Goal: Navigation & Orientation: Find specific page/section

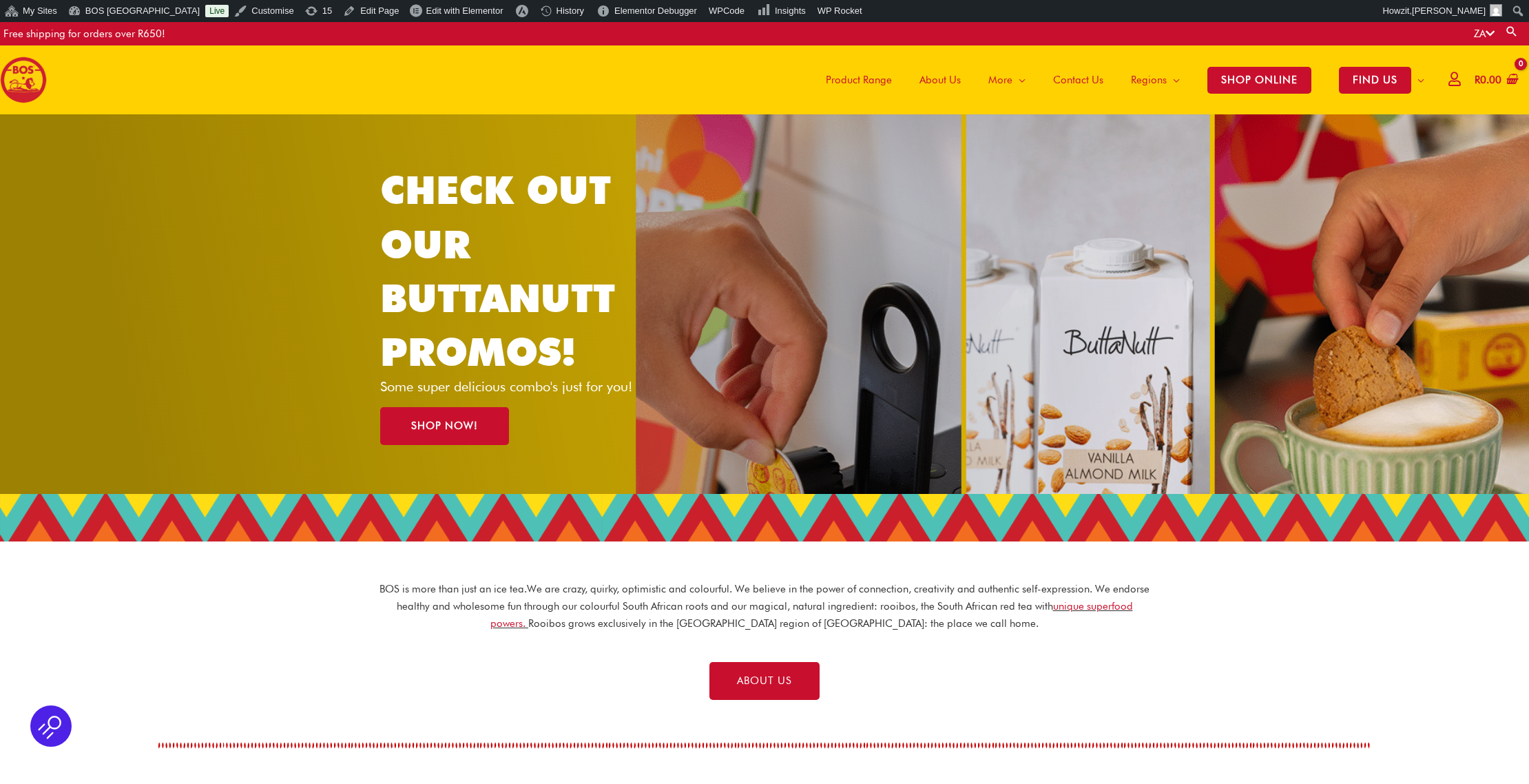
click at [859, 80] on span "Product Range" at bounding box center [859, 79] width 66 height 41
click at [835, 80] on span "Product Range" at bounding box center [859, 79] width 66 height 41
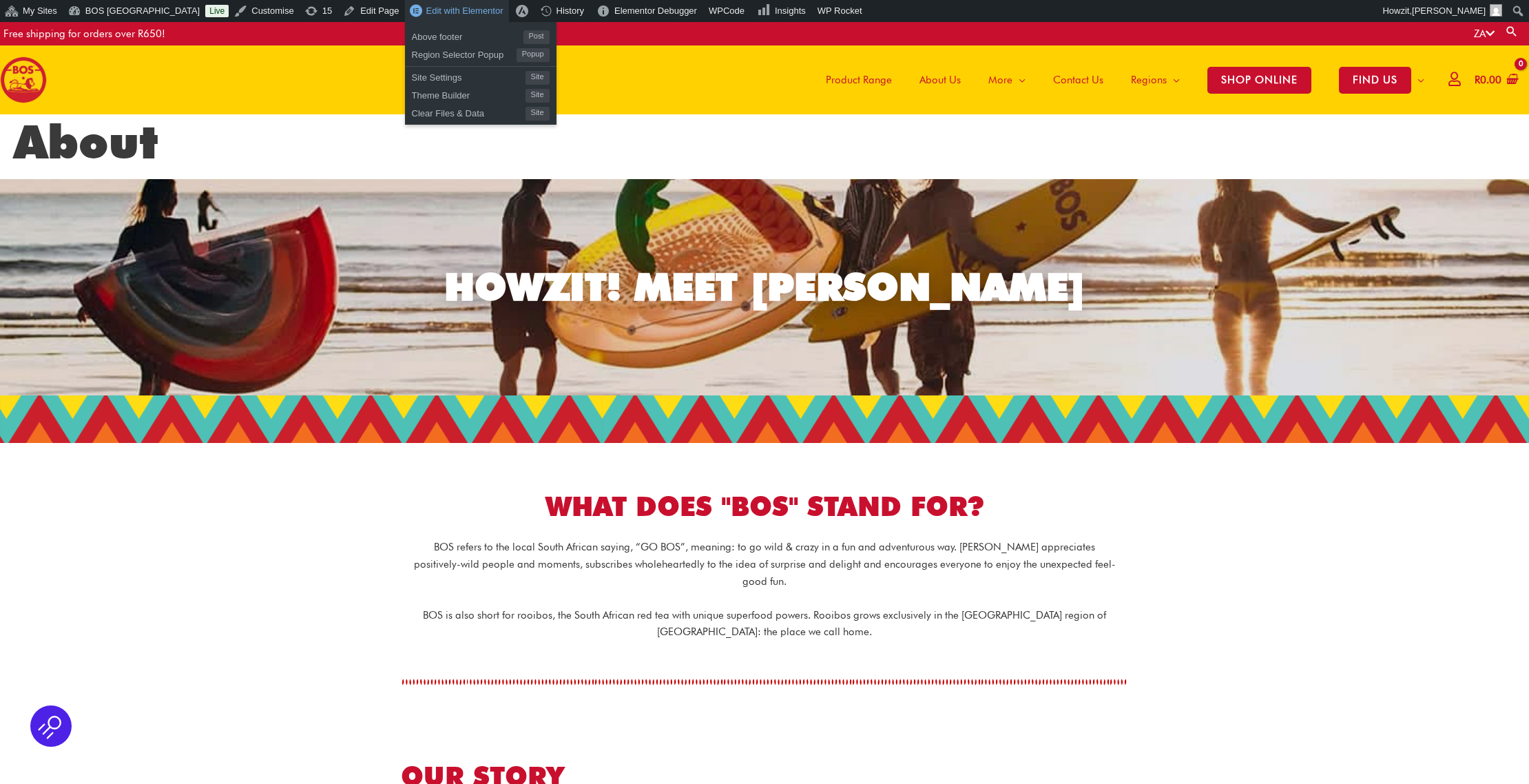
click at [410, 3] on link "Edit with Elementor" at bounding box center [456, 11] width 104 height 22
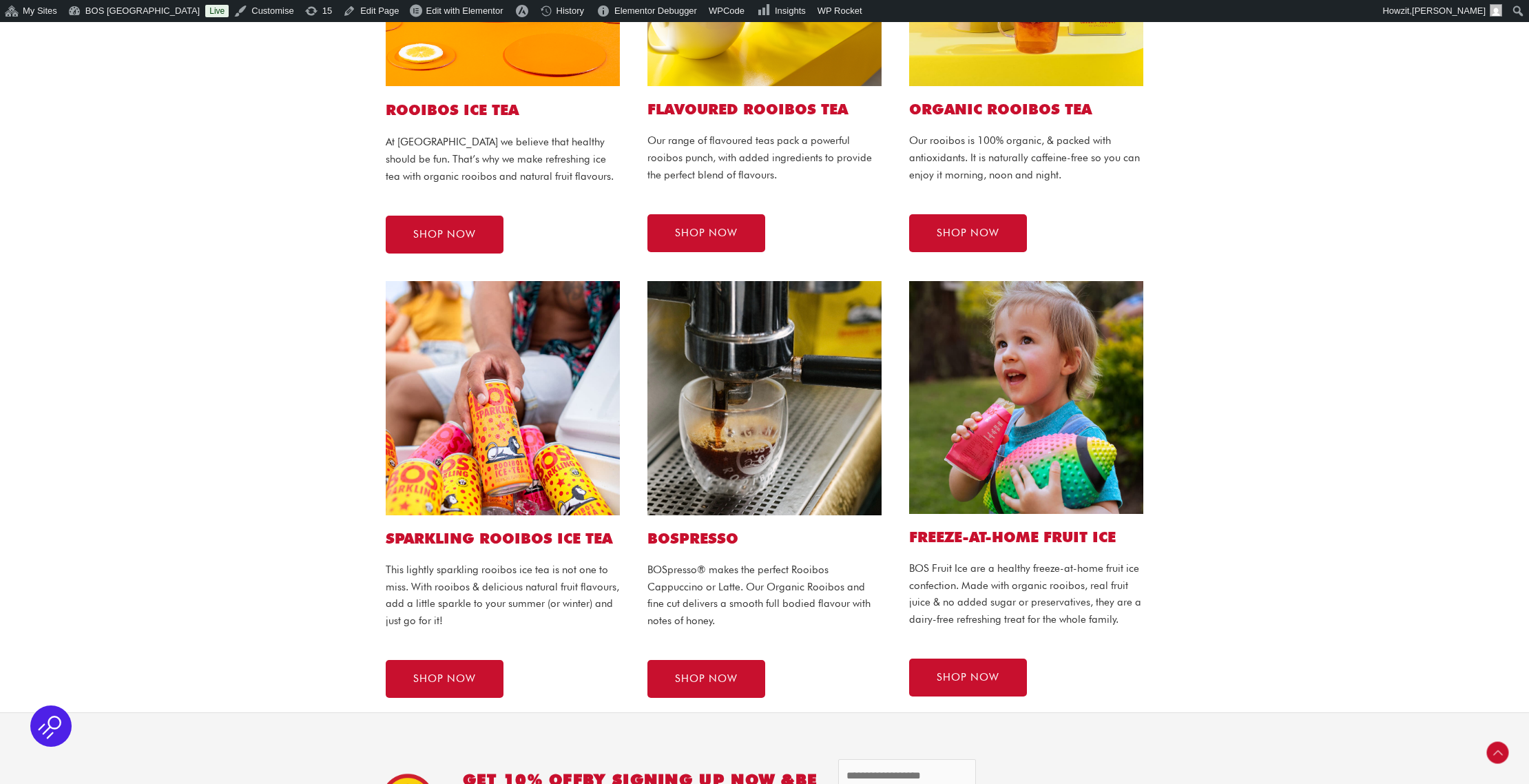
scroll to position [527, 0]
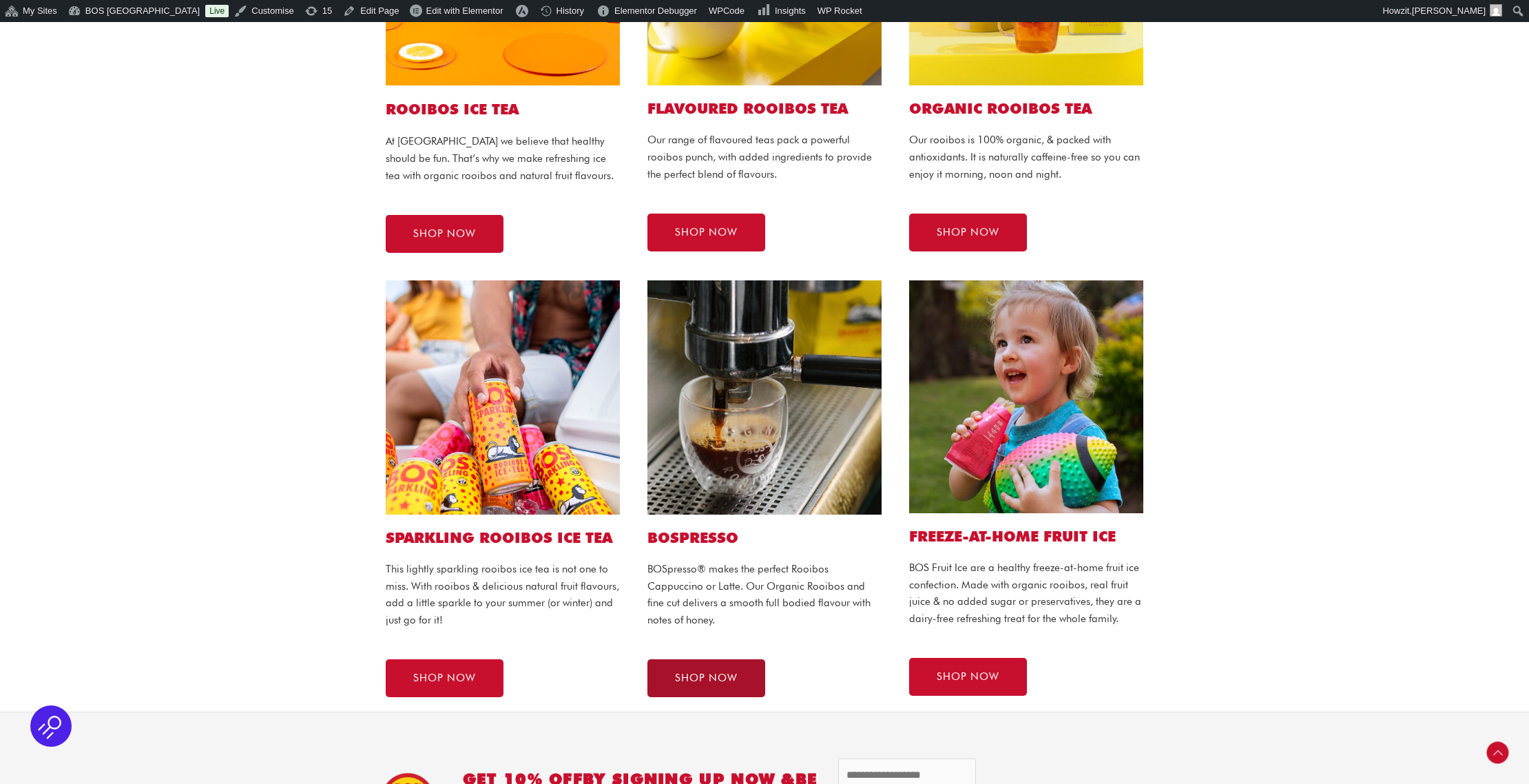
click at [709, 675] on span "SHOP NOW" at bounding box center [706, 678] width 63 height 10
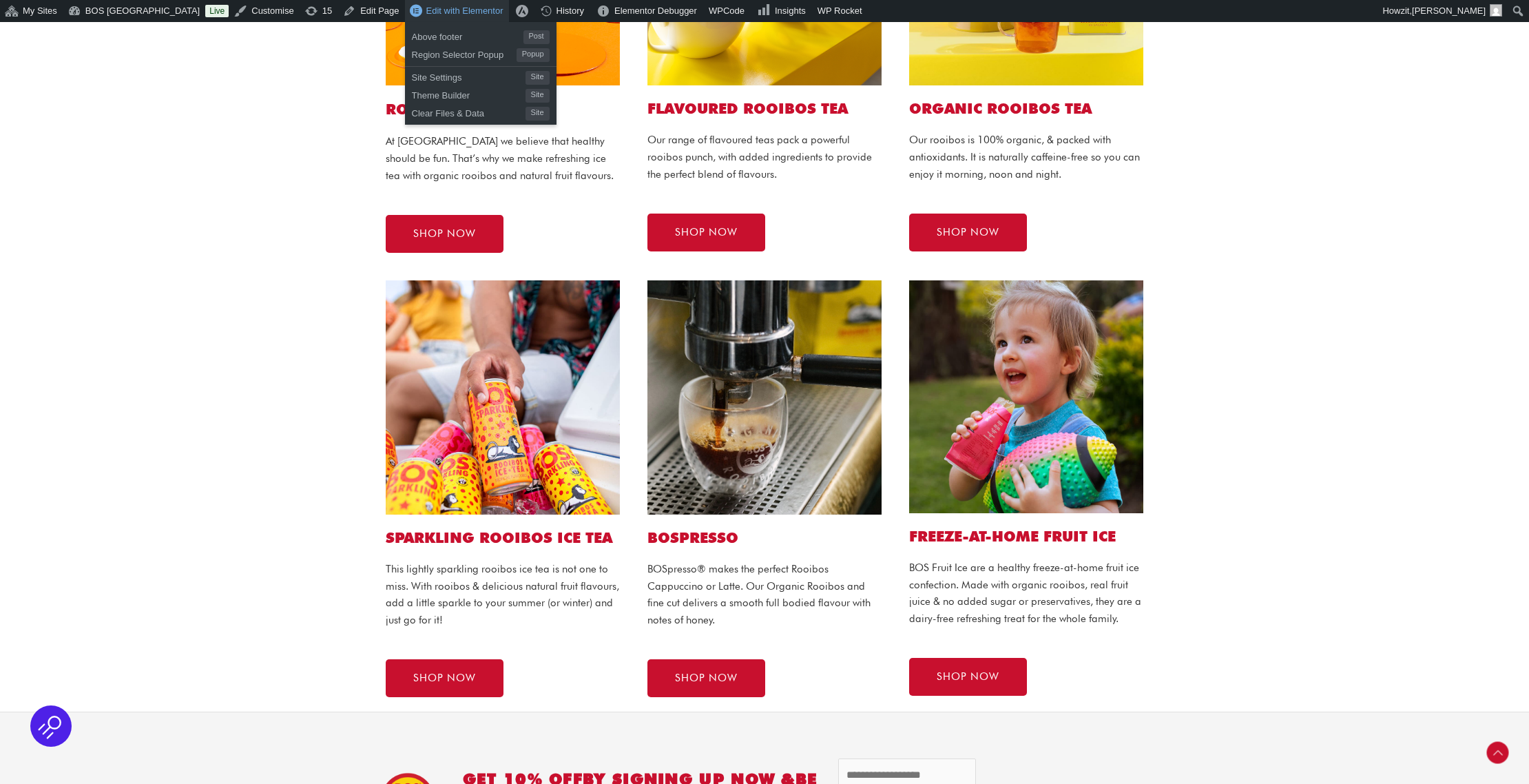
click at [445, 12] on span "Edit with Elementor" at bounding box center [465, 11] width 77 height 10
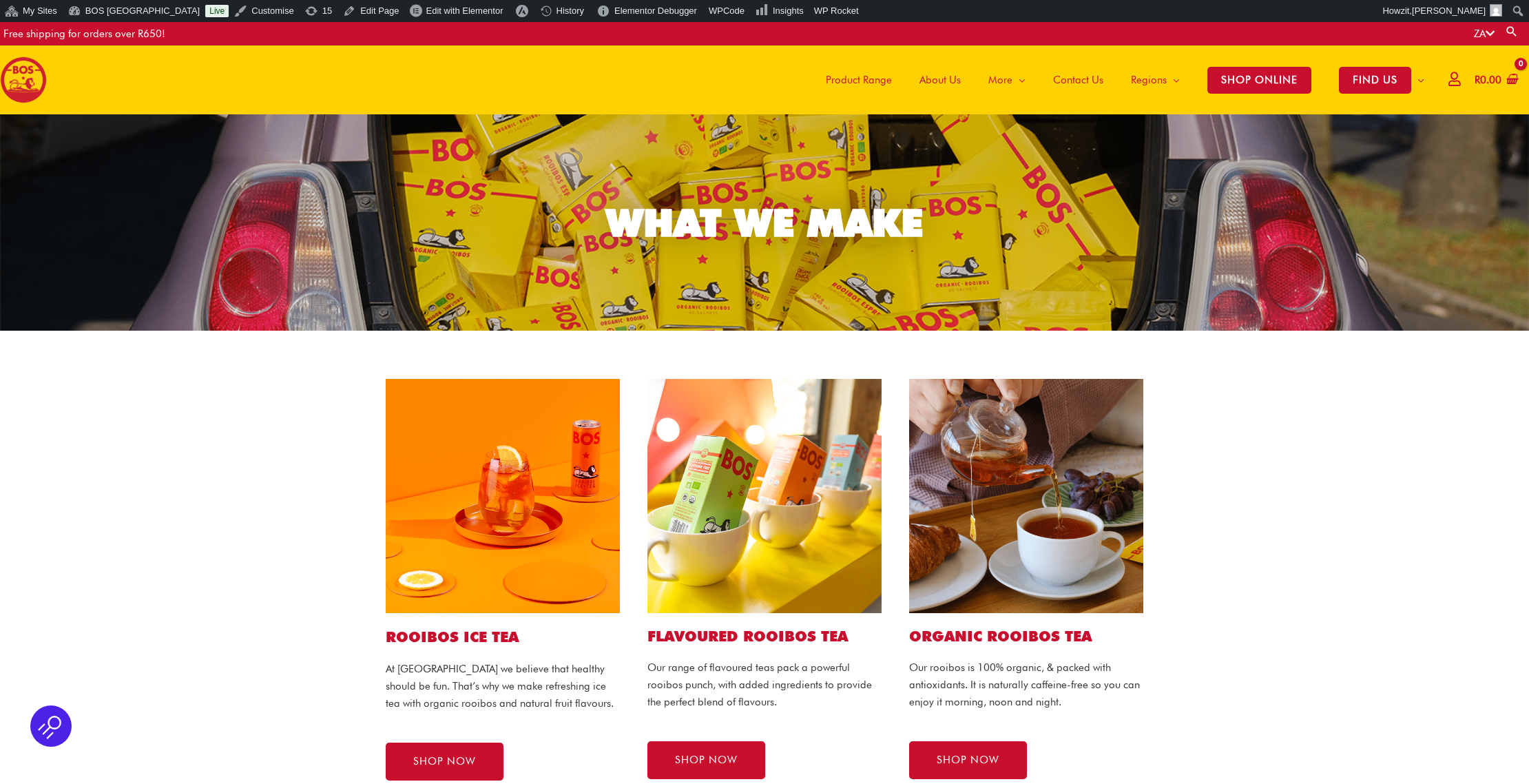
scroll to position [156, 0]
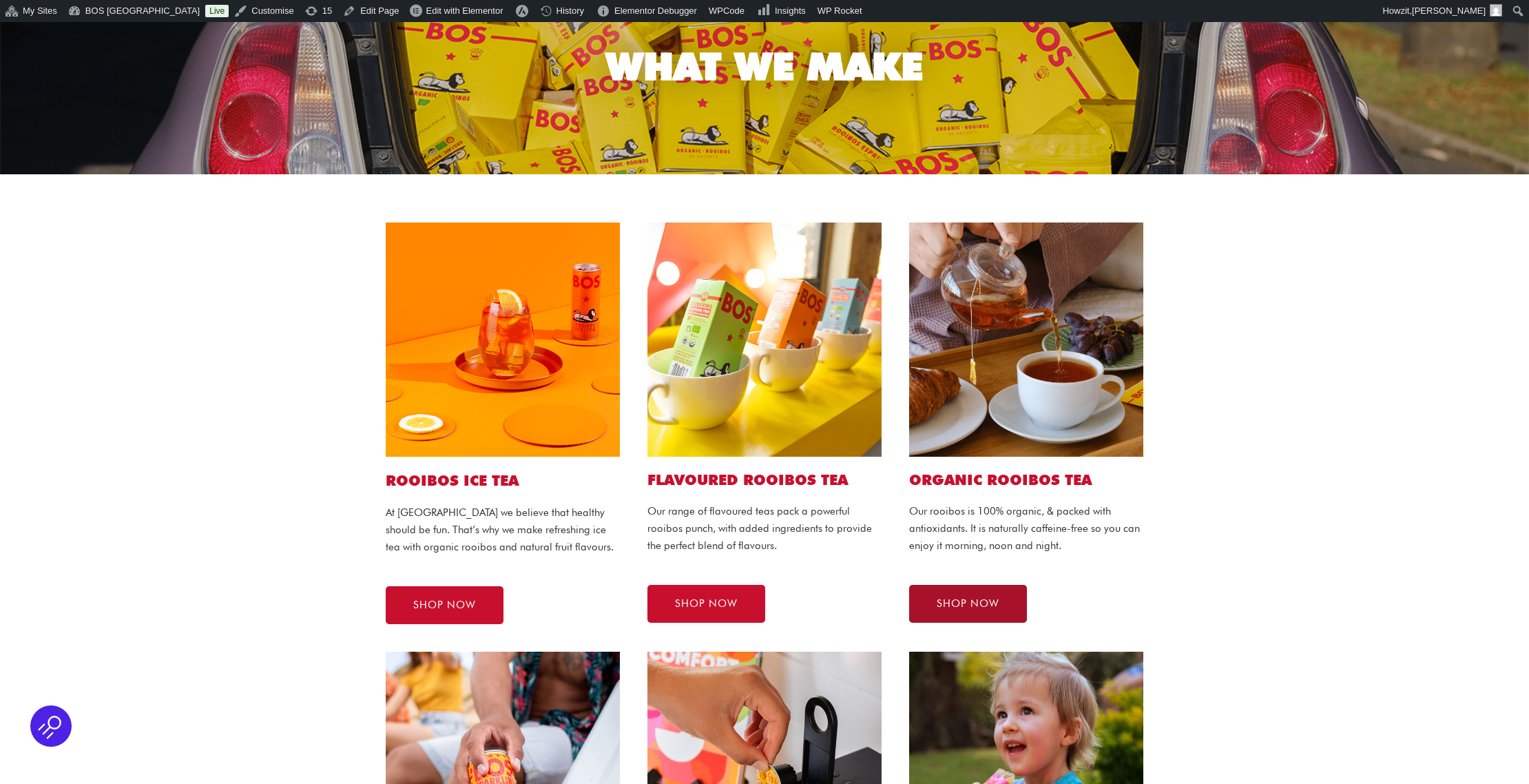
click at [967, 603] on span "SHOP NOW" at bounding box center [968, 603] width 63 height 10
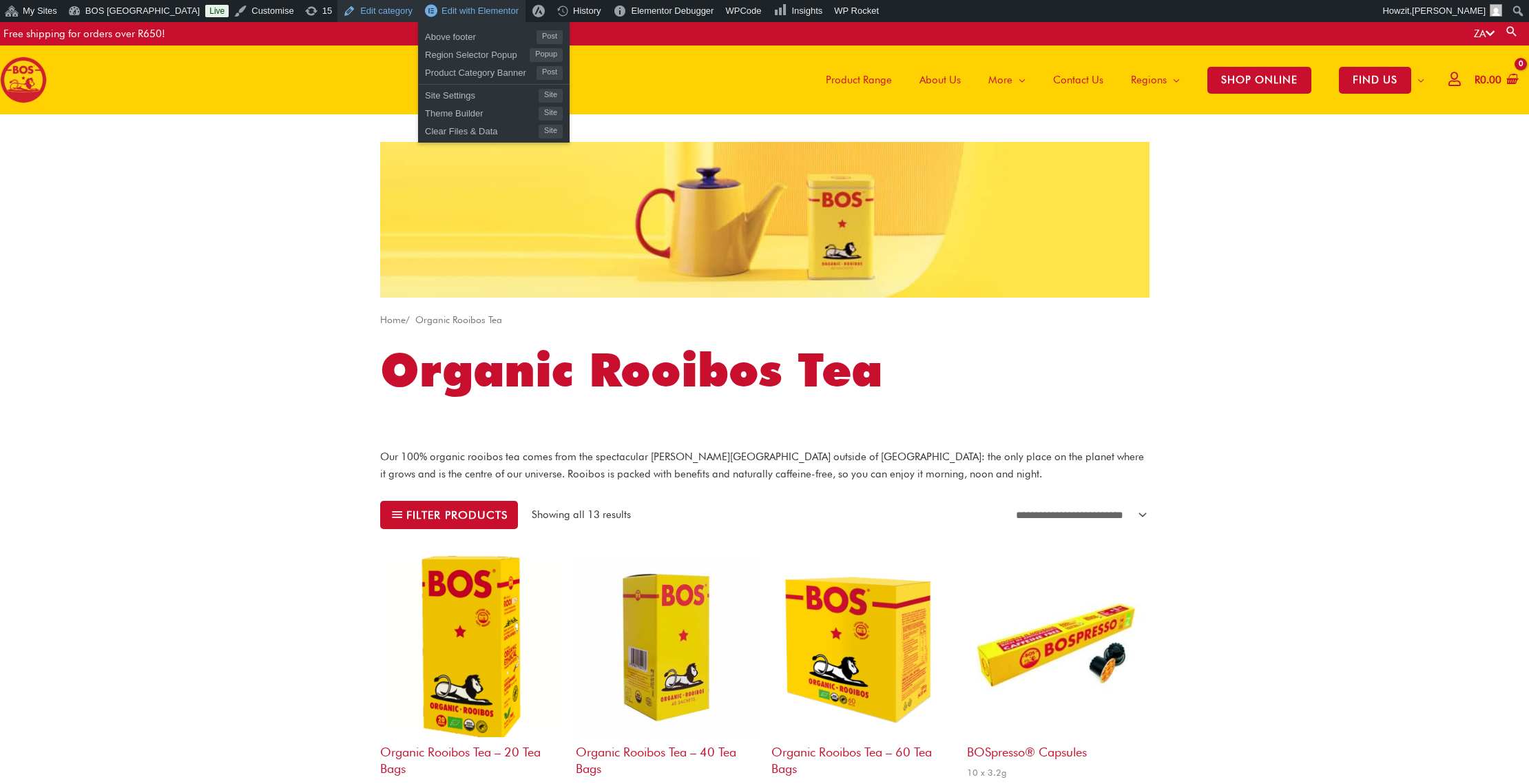
click at [345, 12] on link "Edit category" at bounding box center [378, 11] width 80 height 22
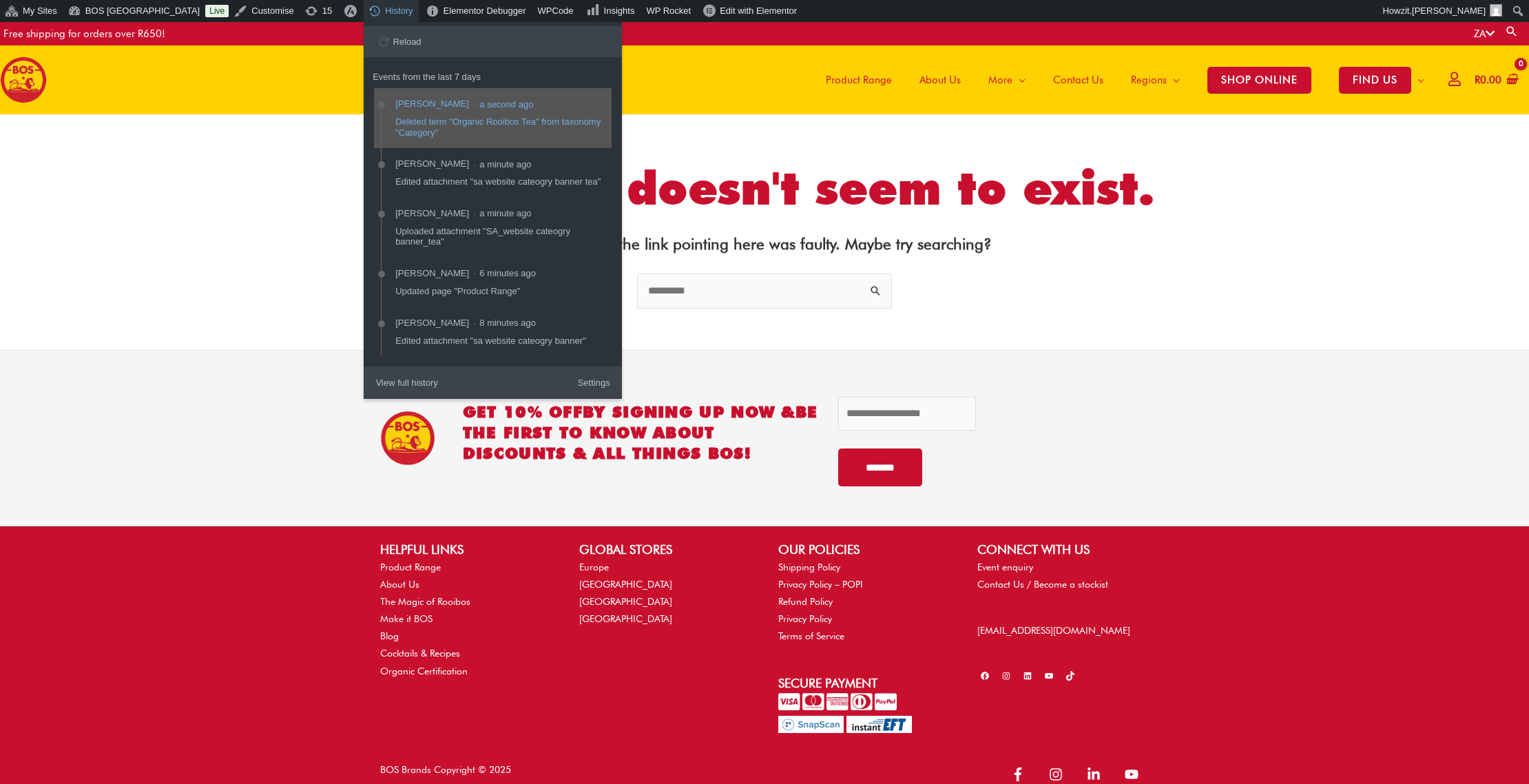
click at [469, 107] on span "a second ago" at bounding box center [501, 104] width 64 height 9
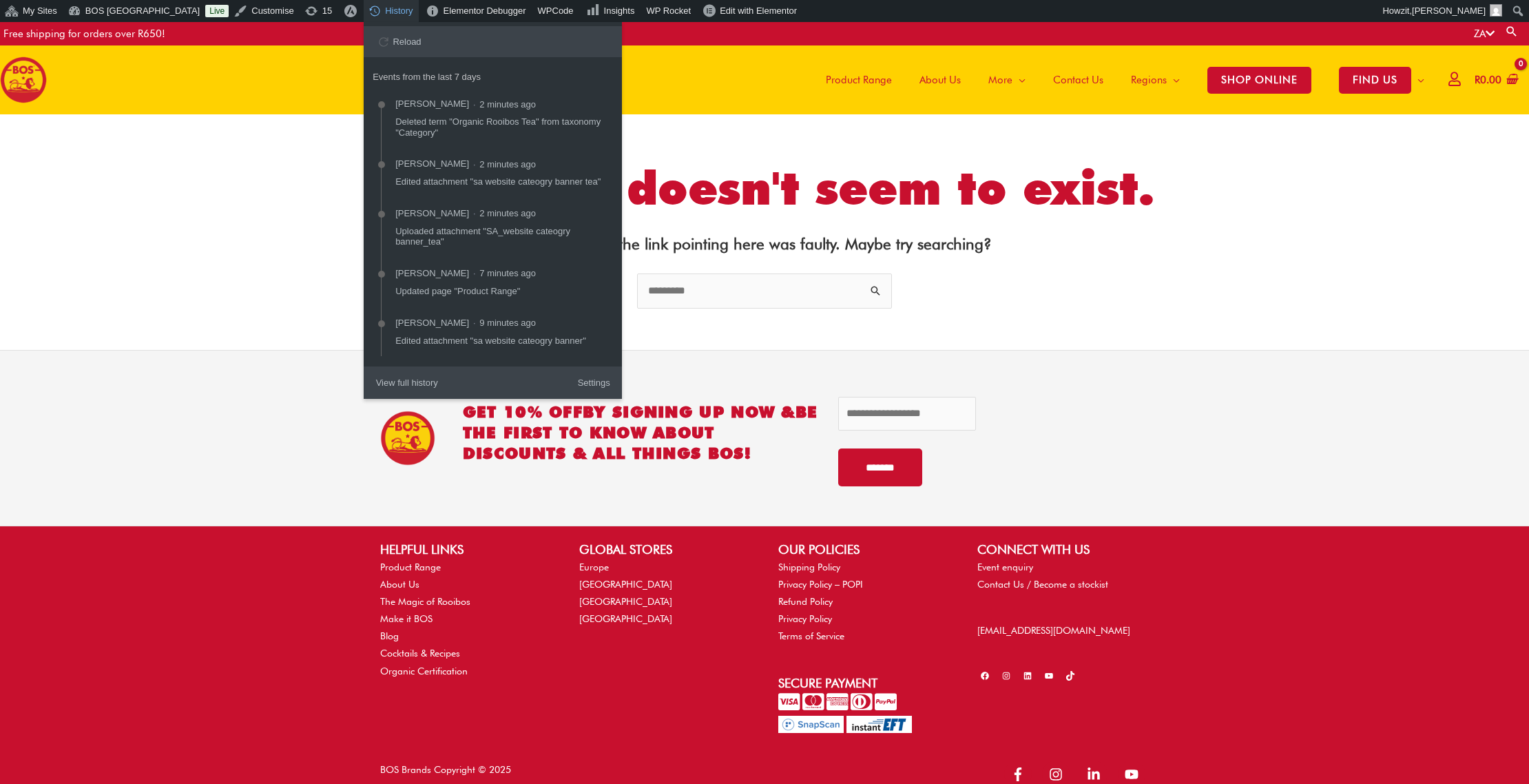
click at [370, 41] on button "Reload" at bounding box center [400, 42] width 60 height 21
click at [486, 162] on div "Dani 3 minutes ago" at bounding box center [500, 163] width 209 height 18
click at [381, 38] on button "Reload" at bounding box center [400, 42] width 60 height 21
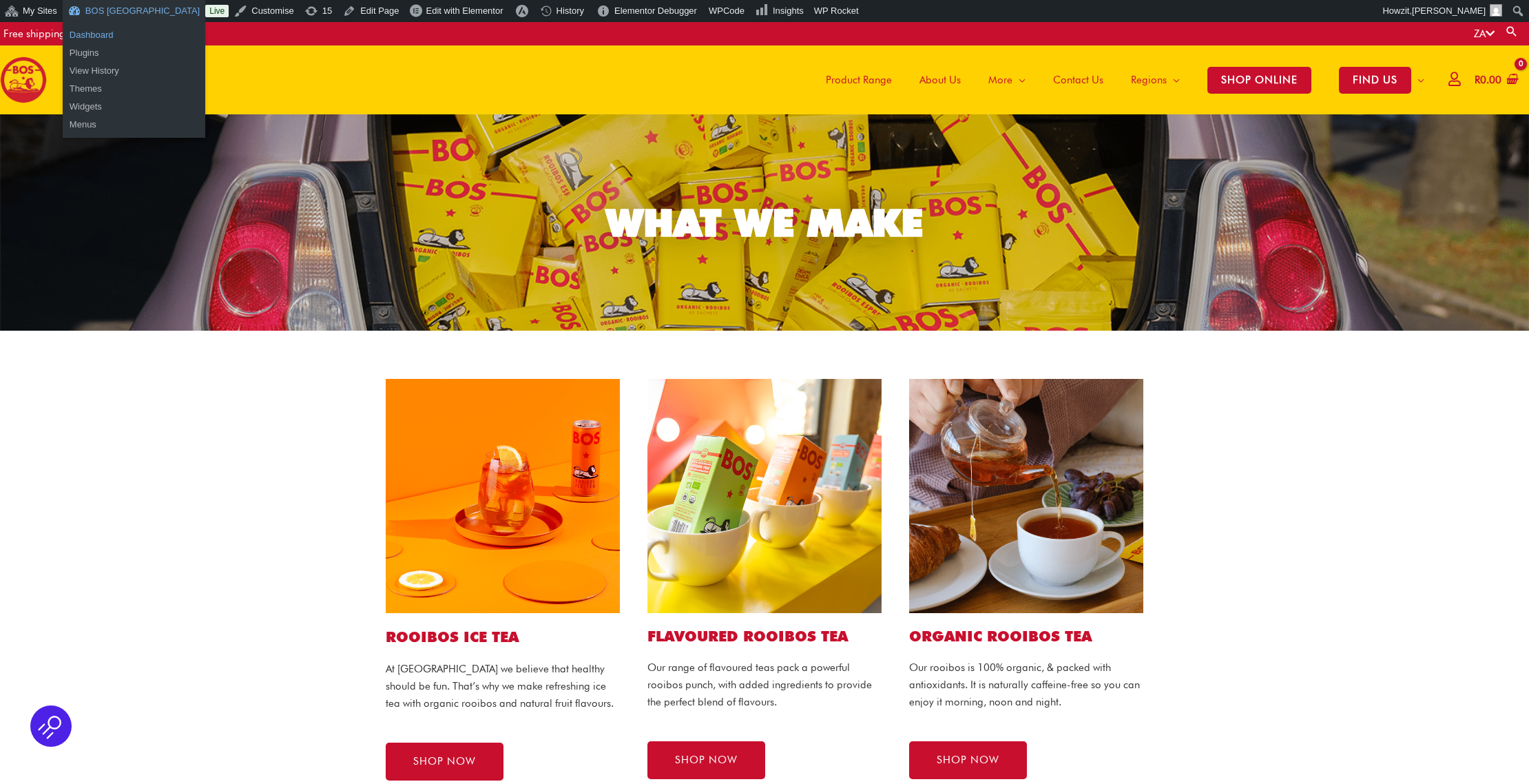
click at [86, 33] on link "Dashboard" at bounding box center [134, 34] width 143 height 18
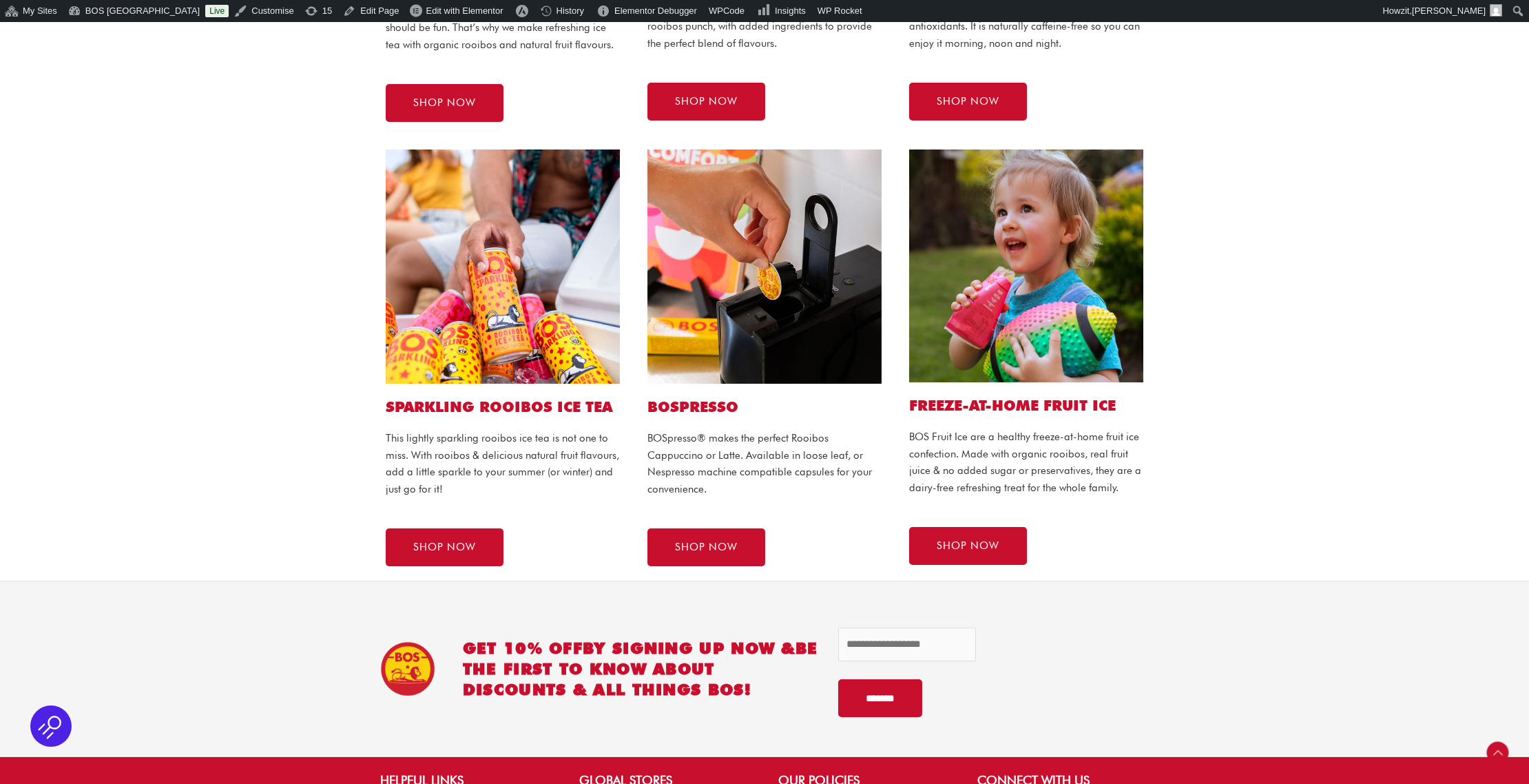
scroll to position [659, 0]
click at [476, 550] on link "SHOP NOW" at bounding box center [444, 546] width 118 height 38
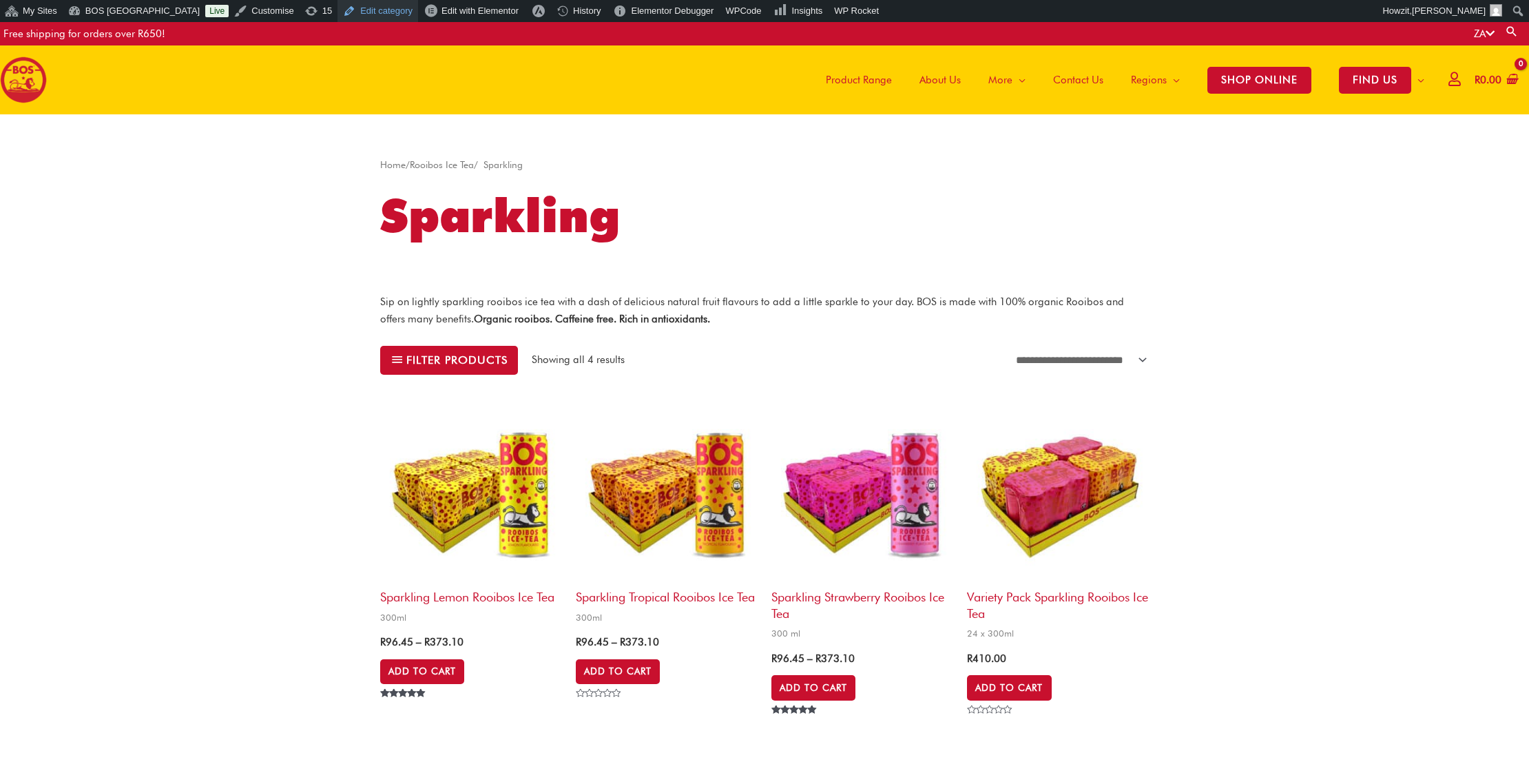
click at [344, 13] on link "Edit category" at bounding box center [378, 11] width 80 height 22
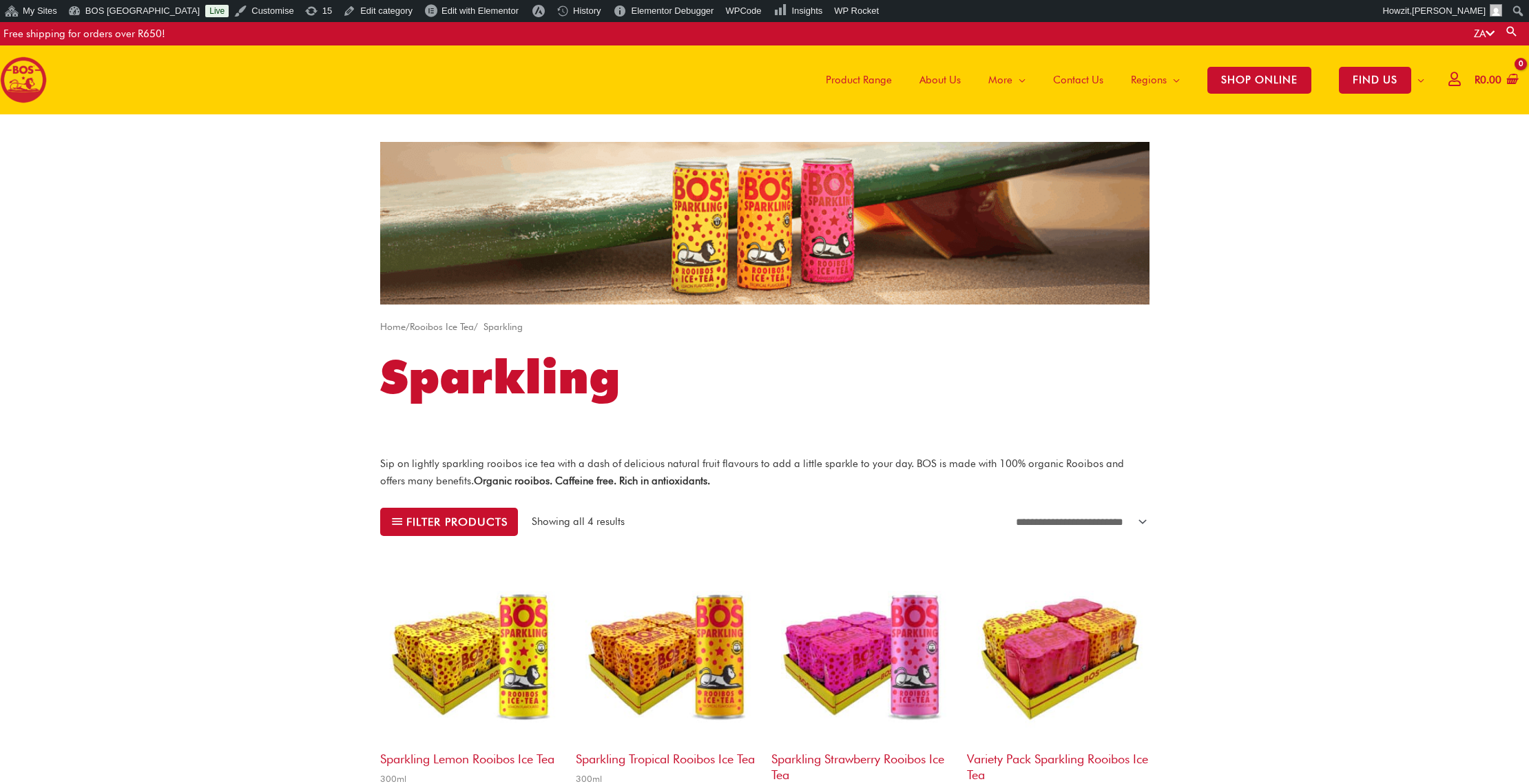
click at [850, 79] on span "Product Range" at bounding box center [859, 79] width 66 height 41
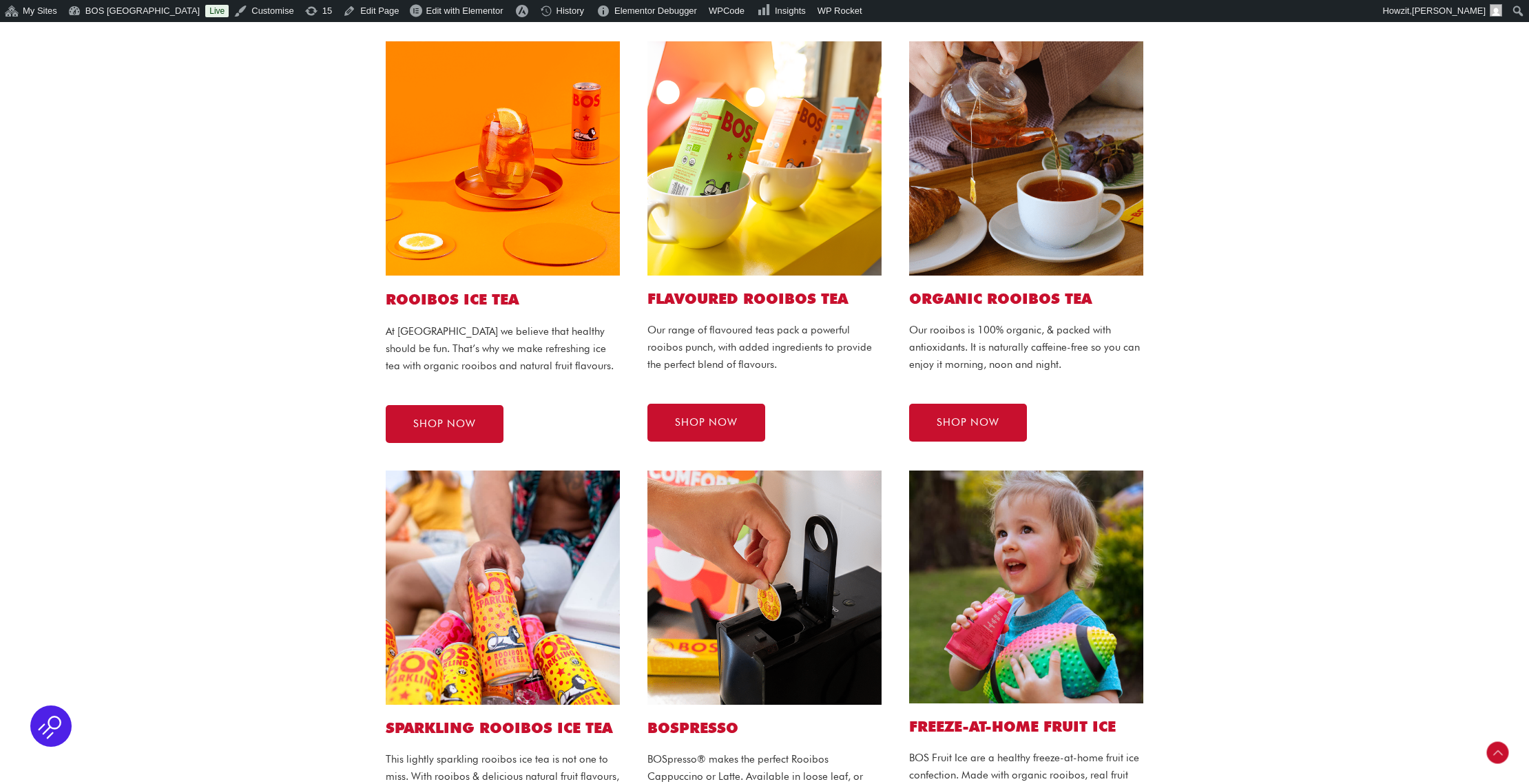
scroll to position [460, 0]
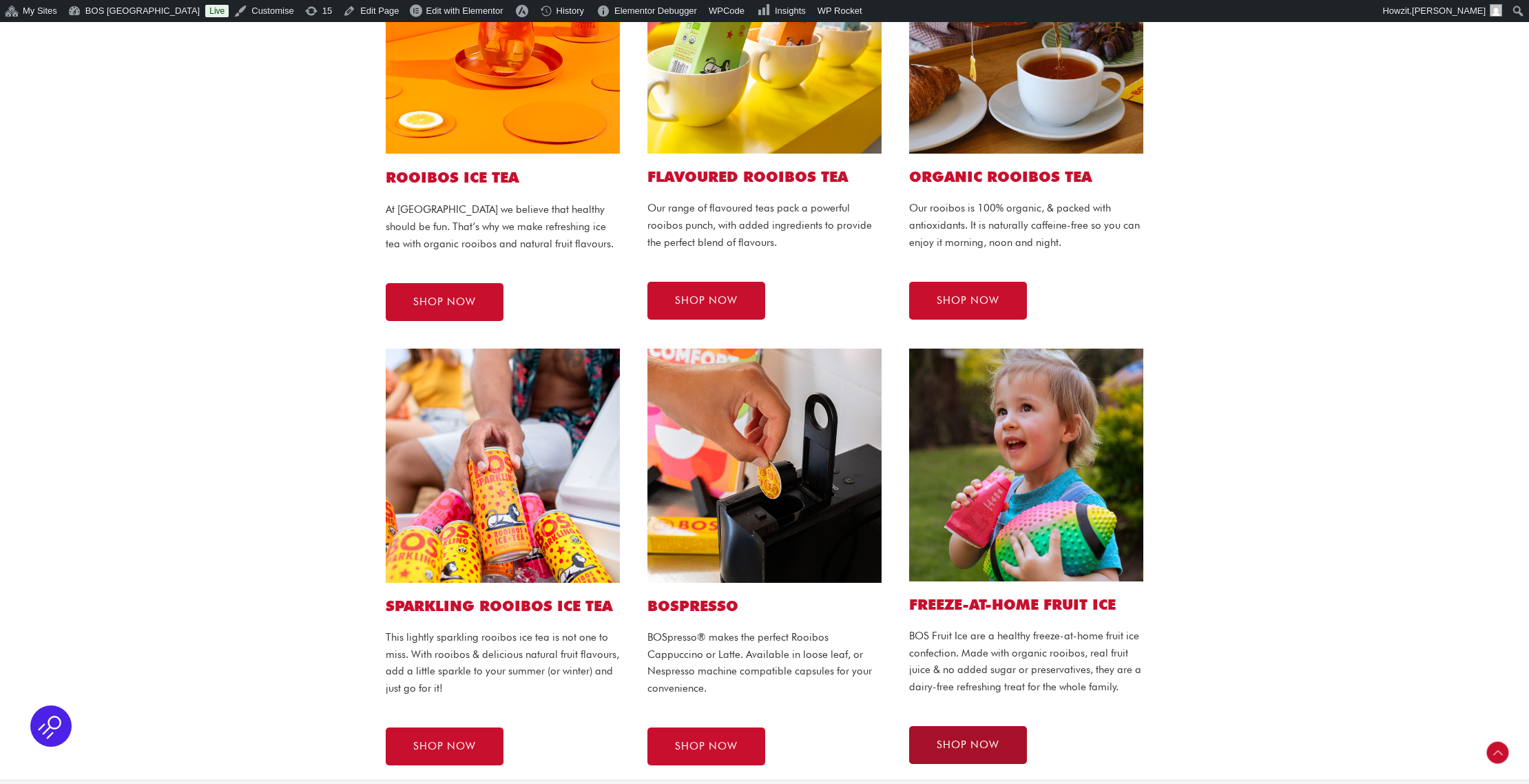
click at [938, 740] on span "SHOP NOW" at bounding box center [968, 745] width 63 height 10
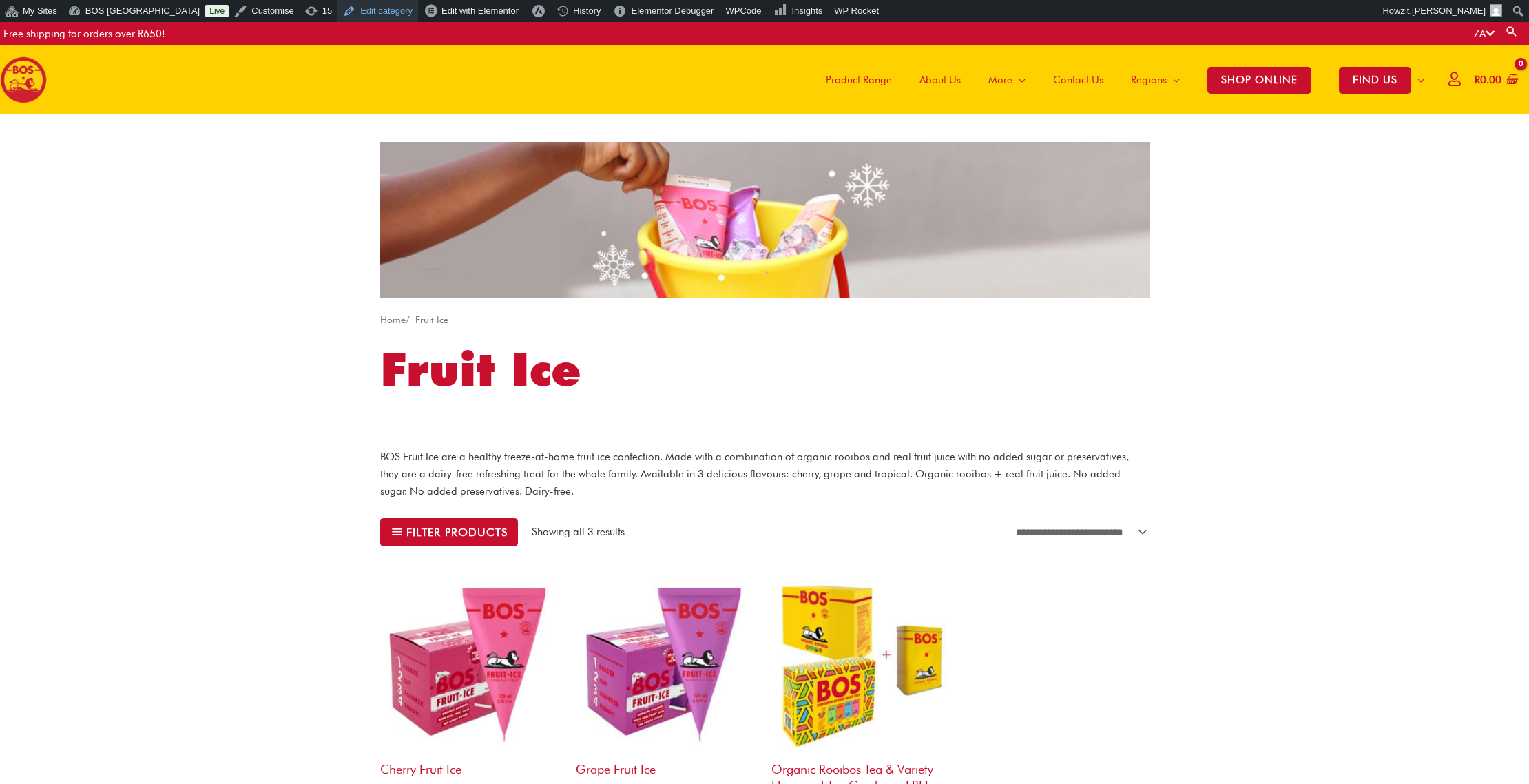
click at [348, 9] on link "Edit category" at bounding box center [378, 11] width 80 height 22
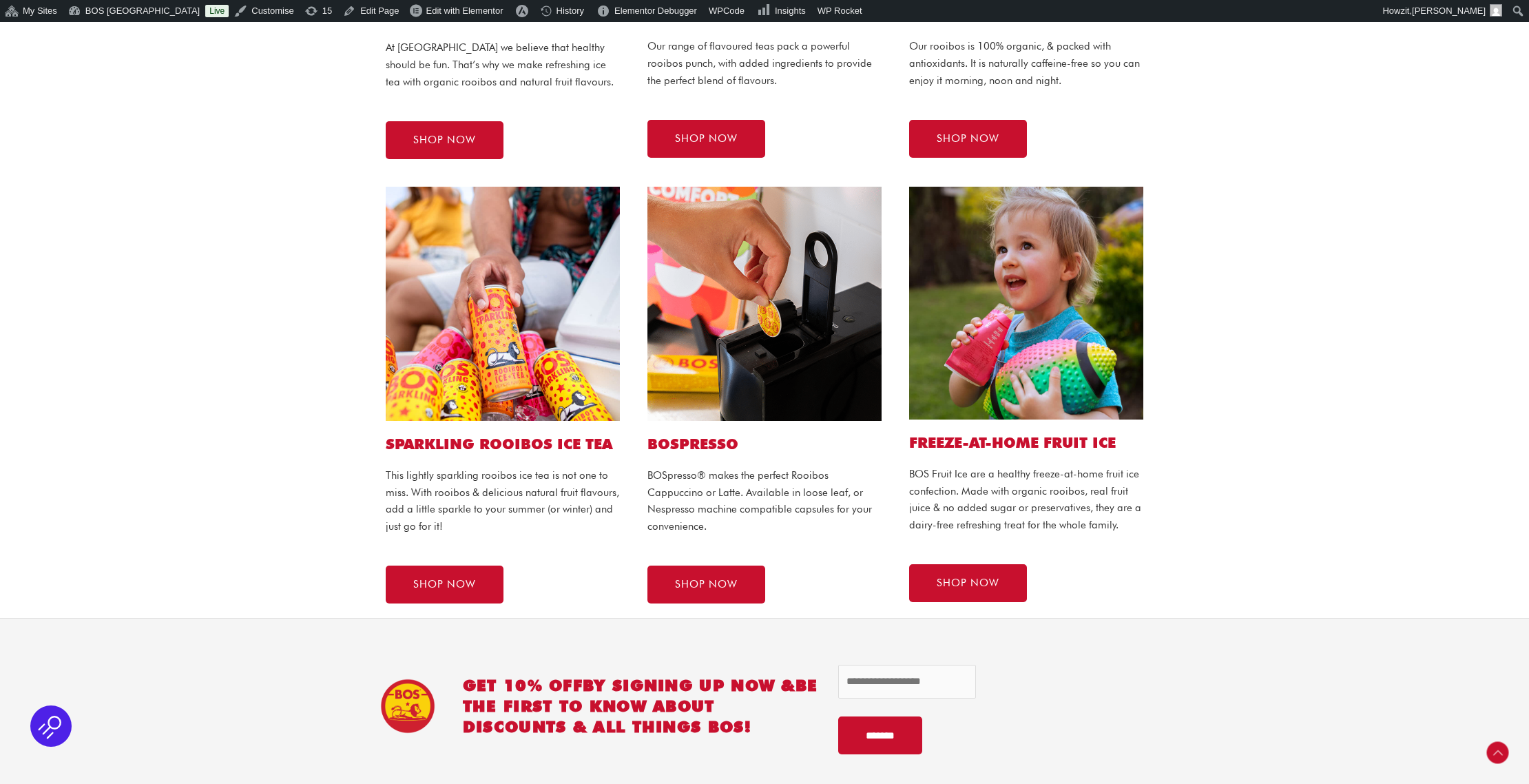
scroll to position [775, 0]
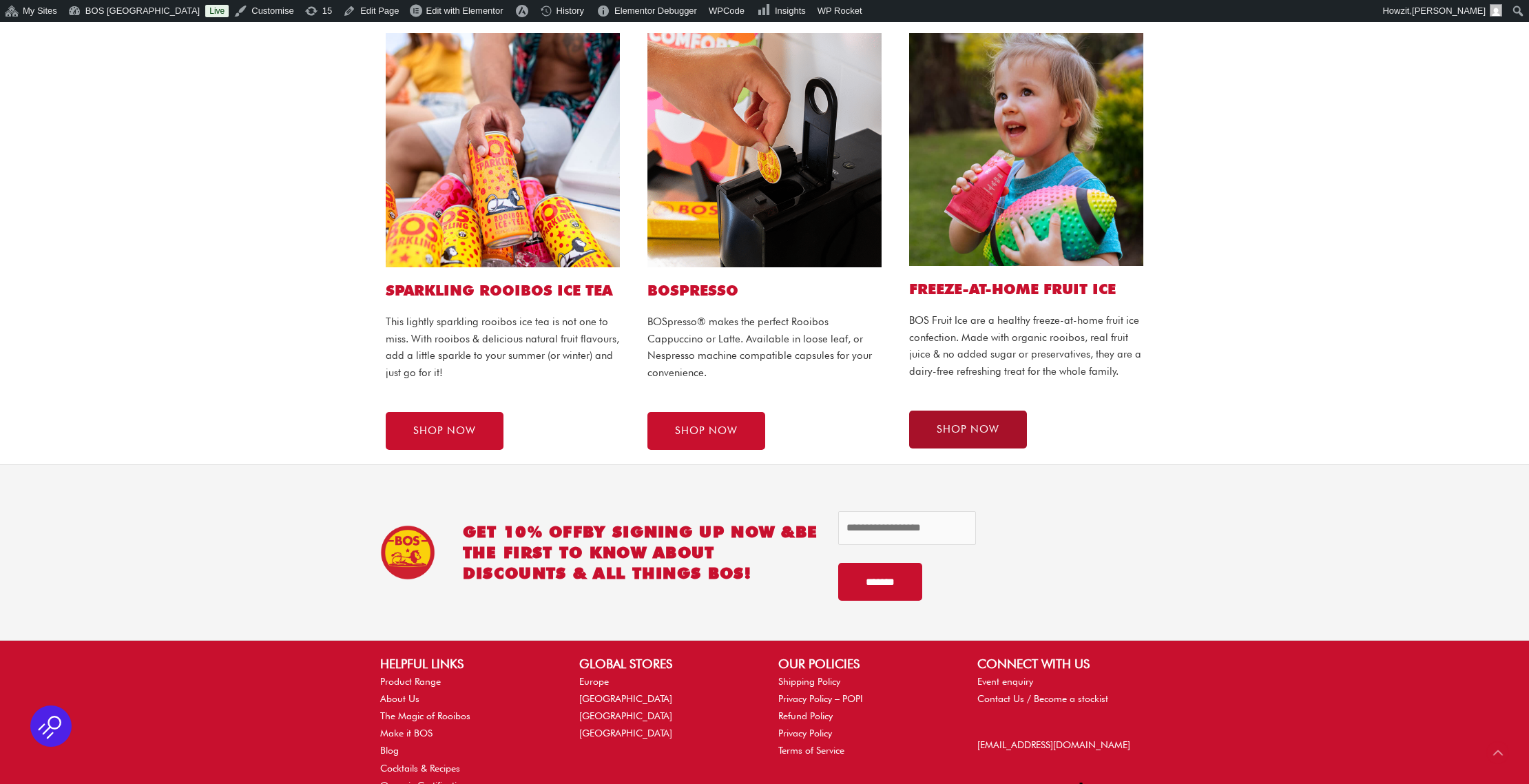
click at [969, 425] on span "SHOP NOW" at bounding box center [968, 430] width 63 height 10
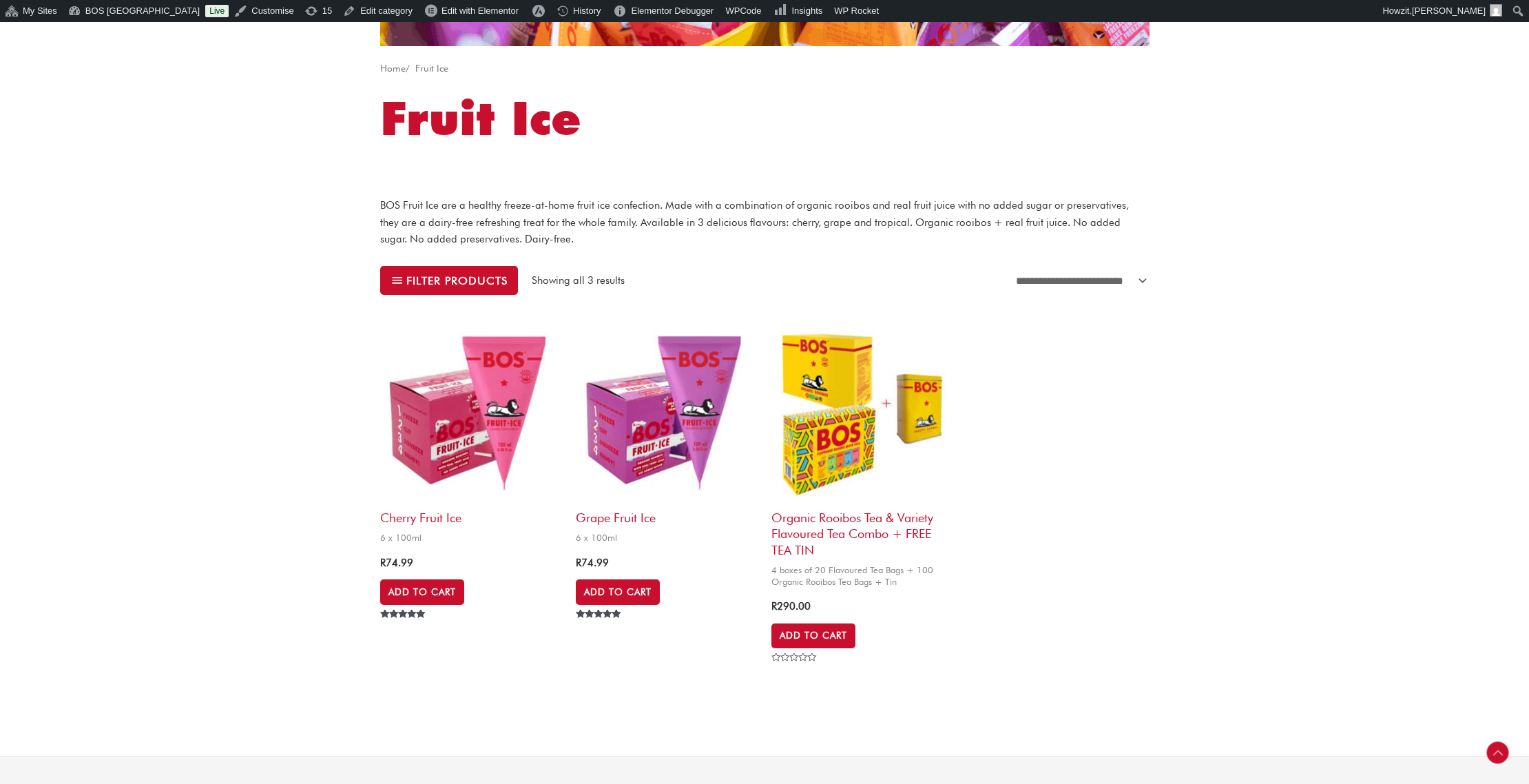
scroll to position [259, 0]
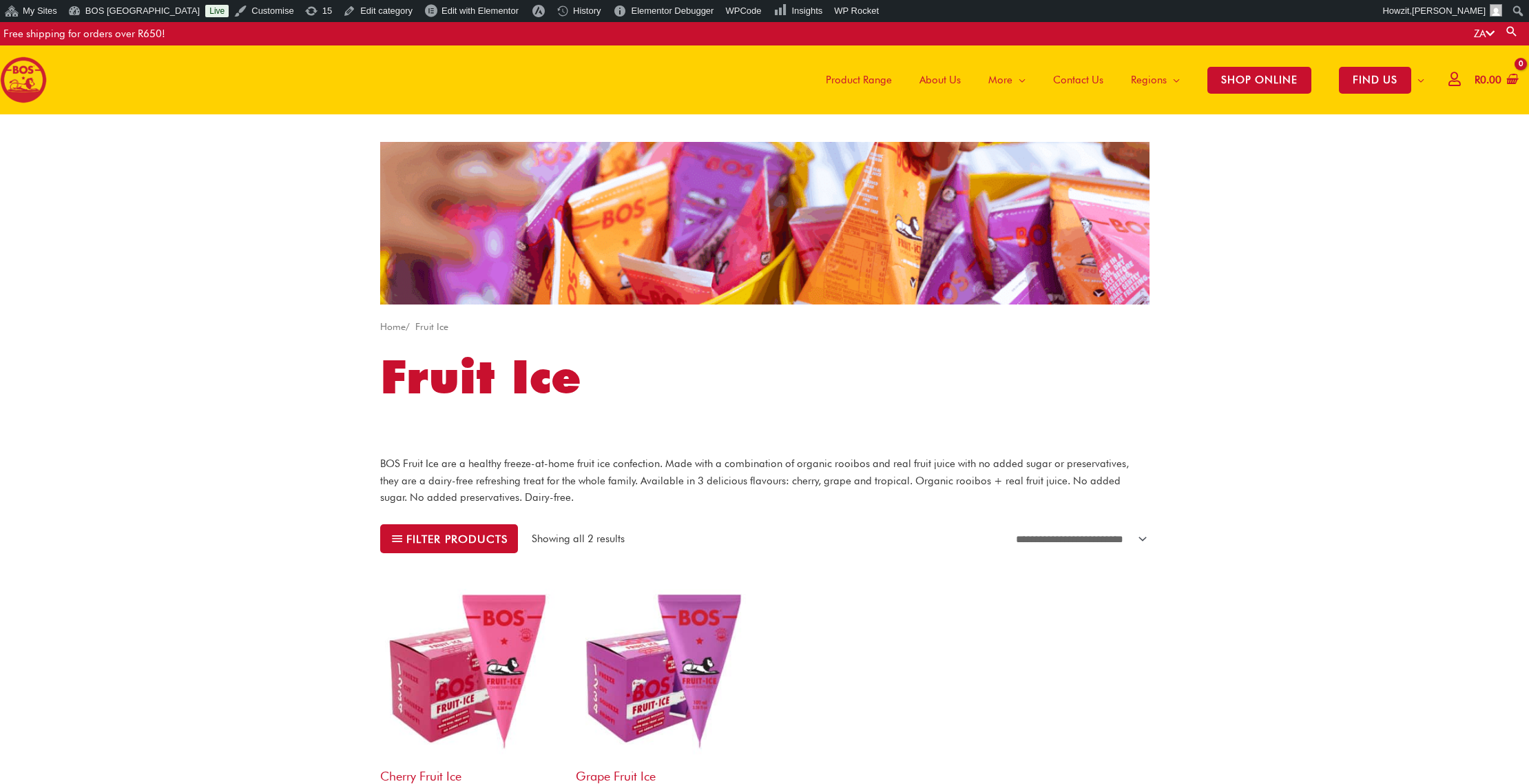
click at [883, 79] on span "Product Range" at bounding box center [859, 79] width 66 height 41
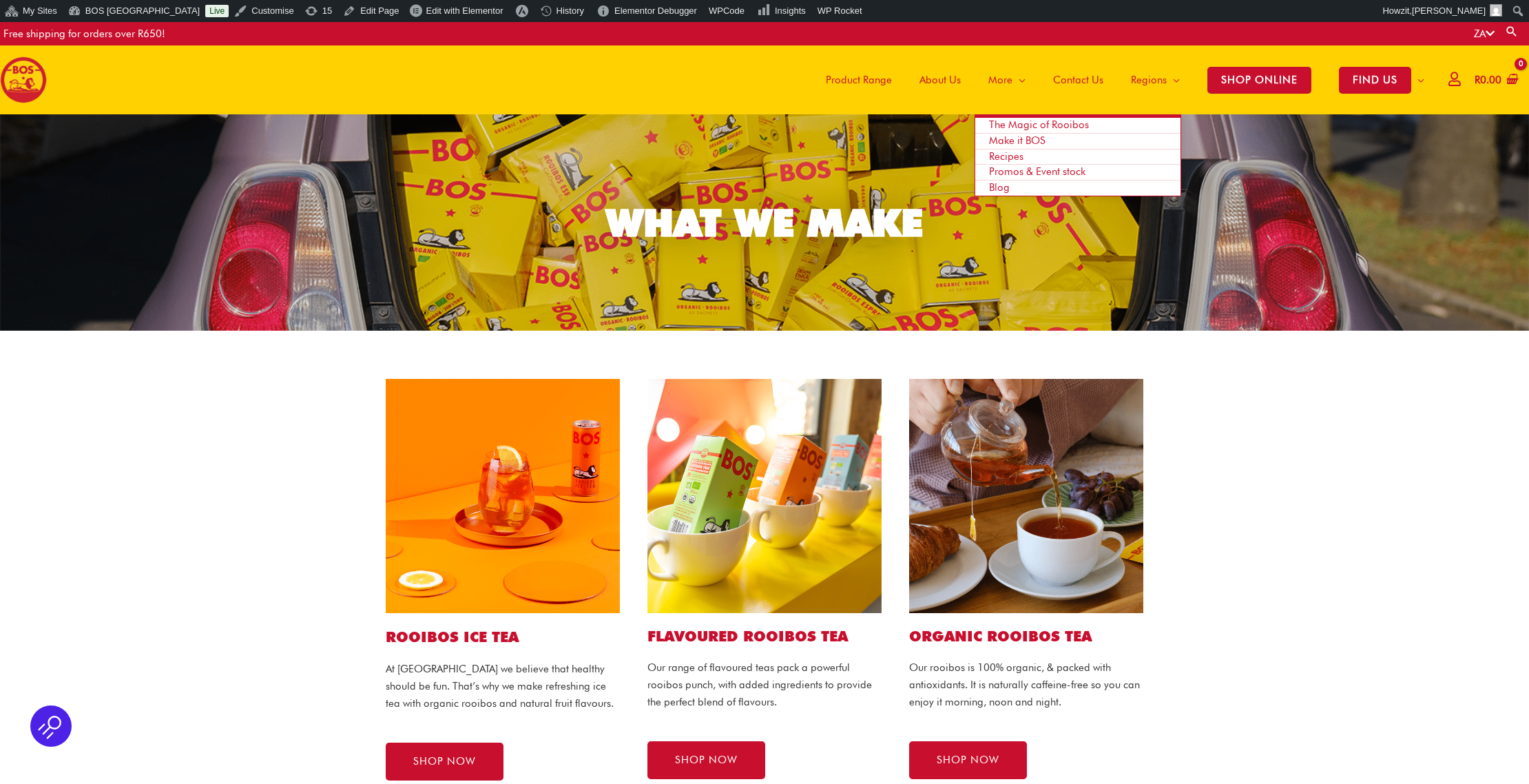
click at [1001, 123] on span "The Magic of Rooibos" at bounding box center [1038, 125] width 99 height 13
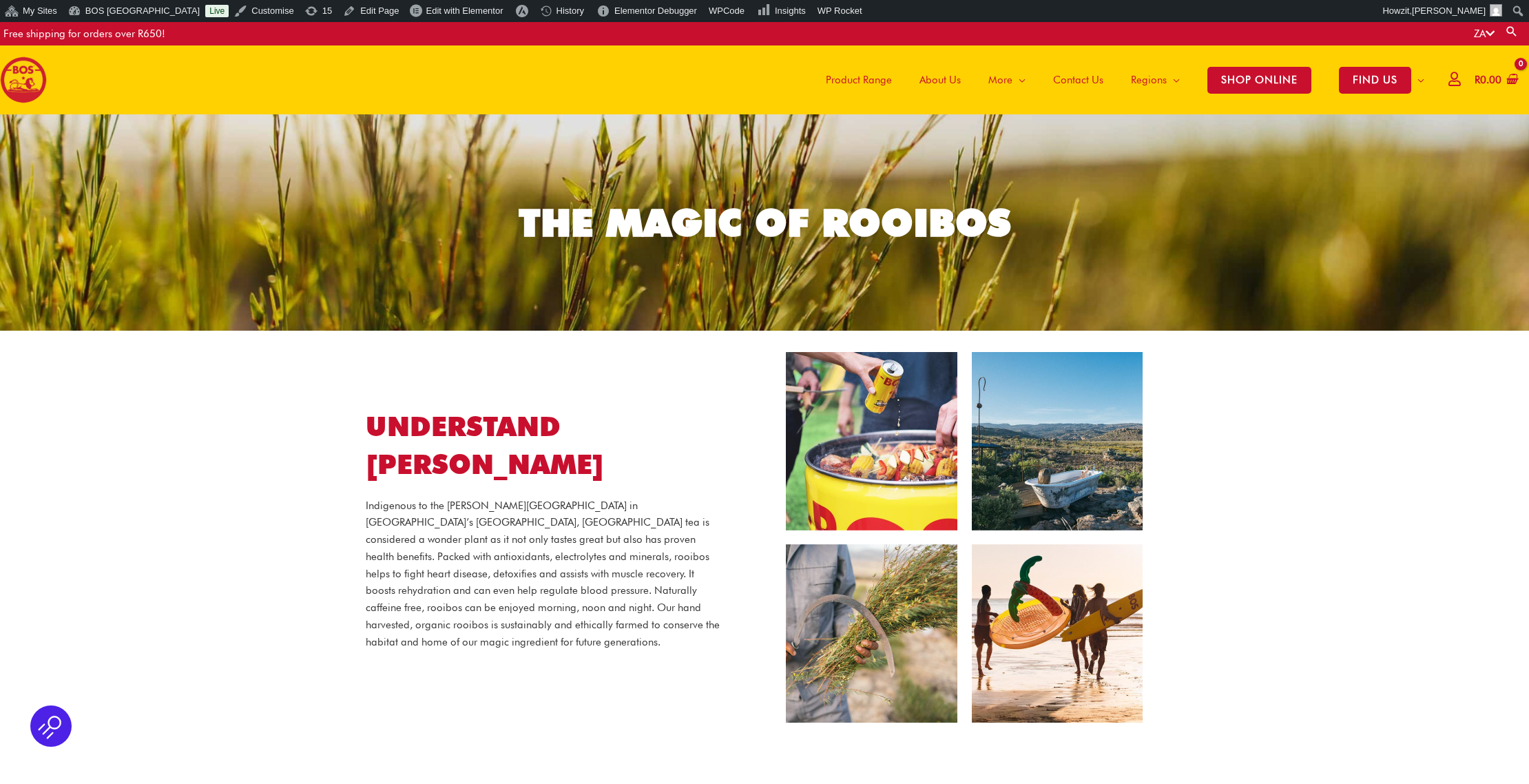
click at [18, 74] on img at bounding box center [23, 80] width 47 height 47
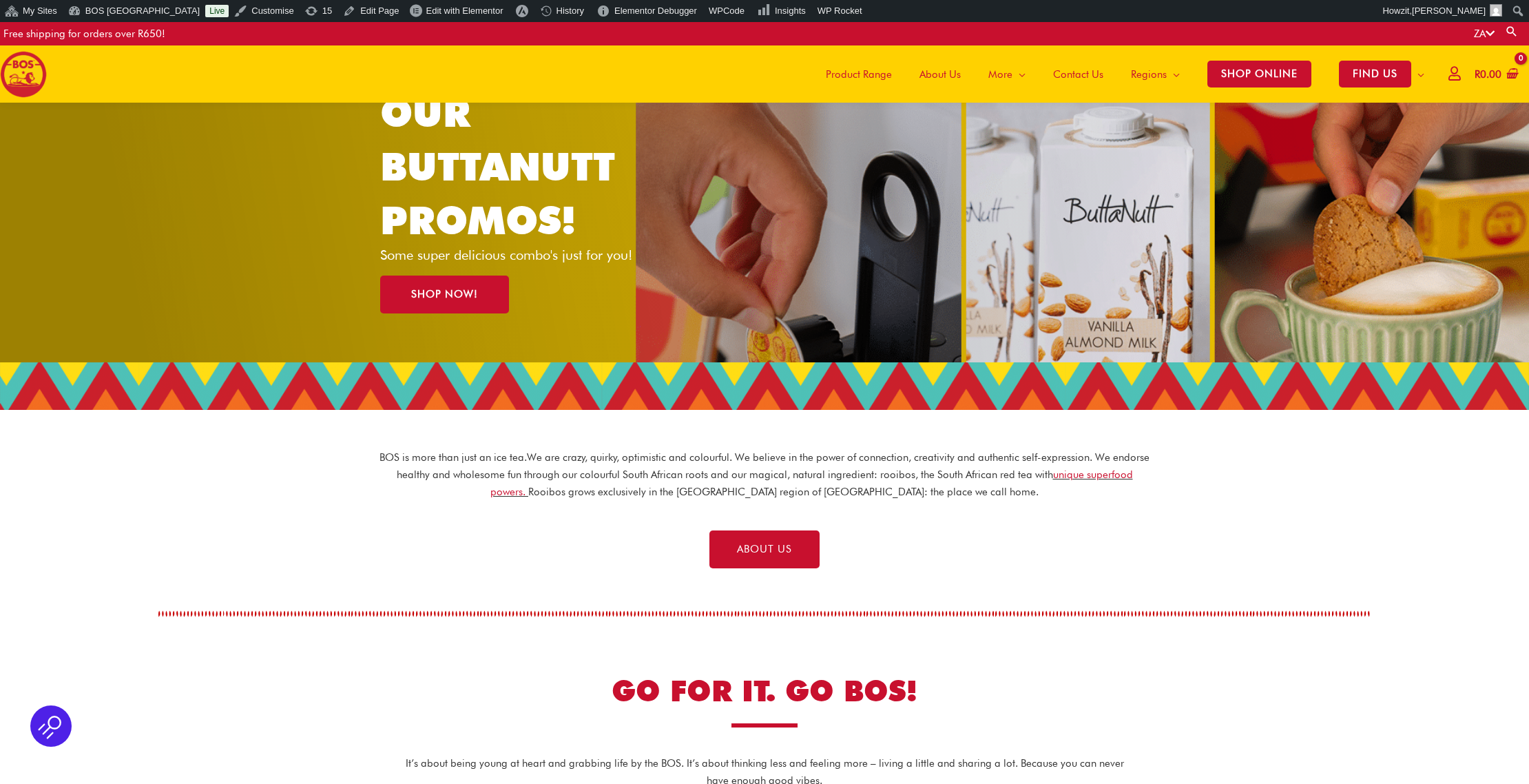
scroll to position [385, 0]
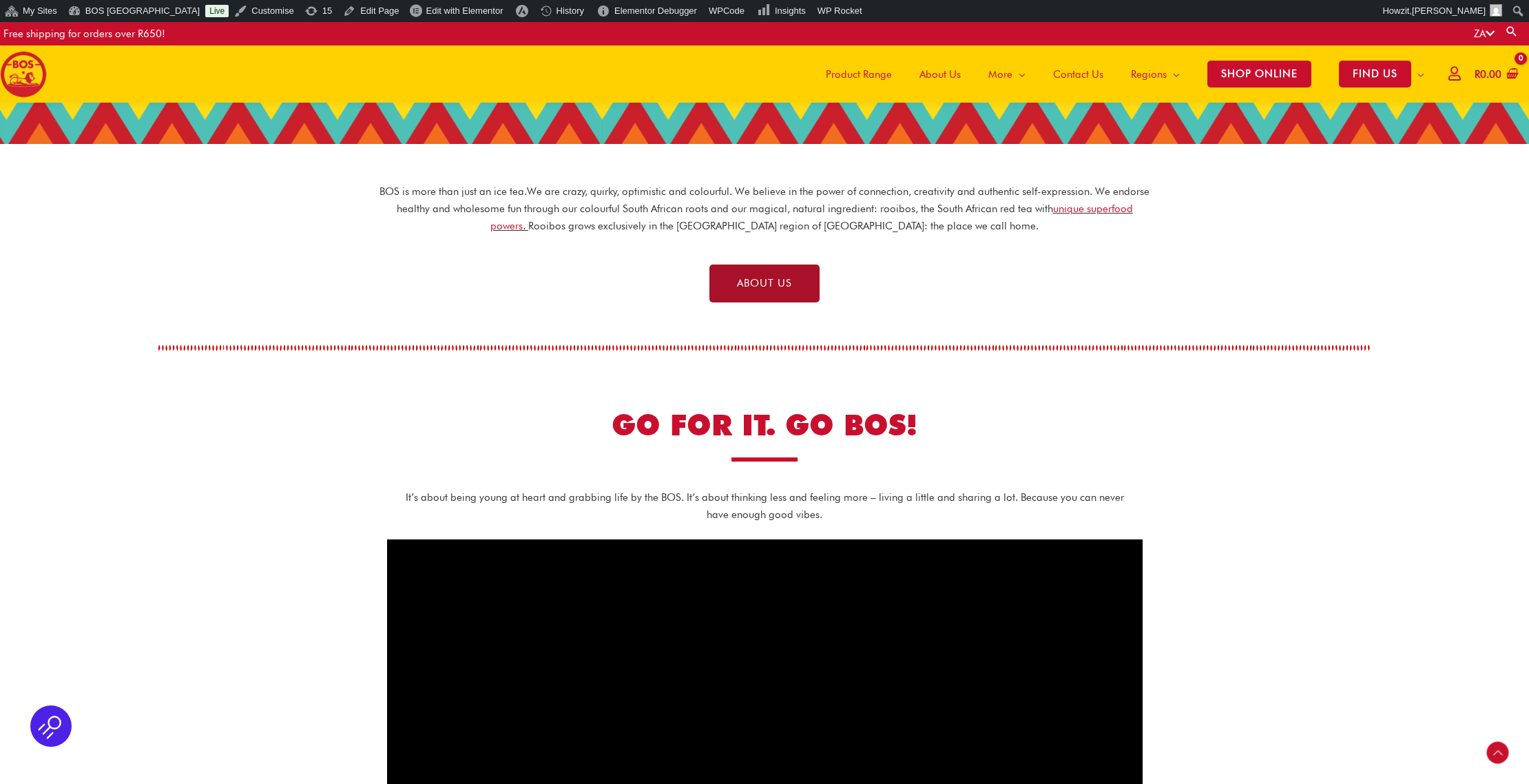
click at [735, 279] on link "ABOUT US" at bounding box center [765, 283] width 110 height 38
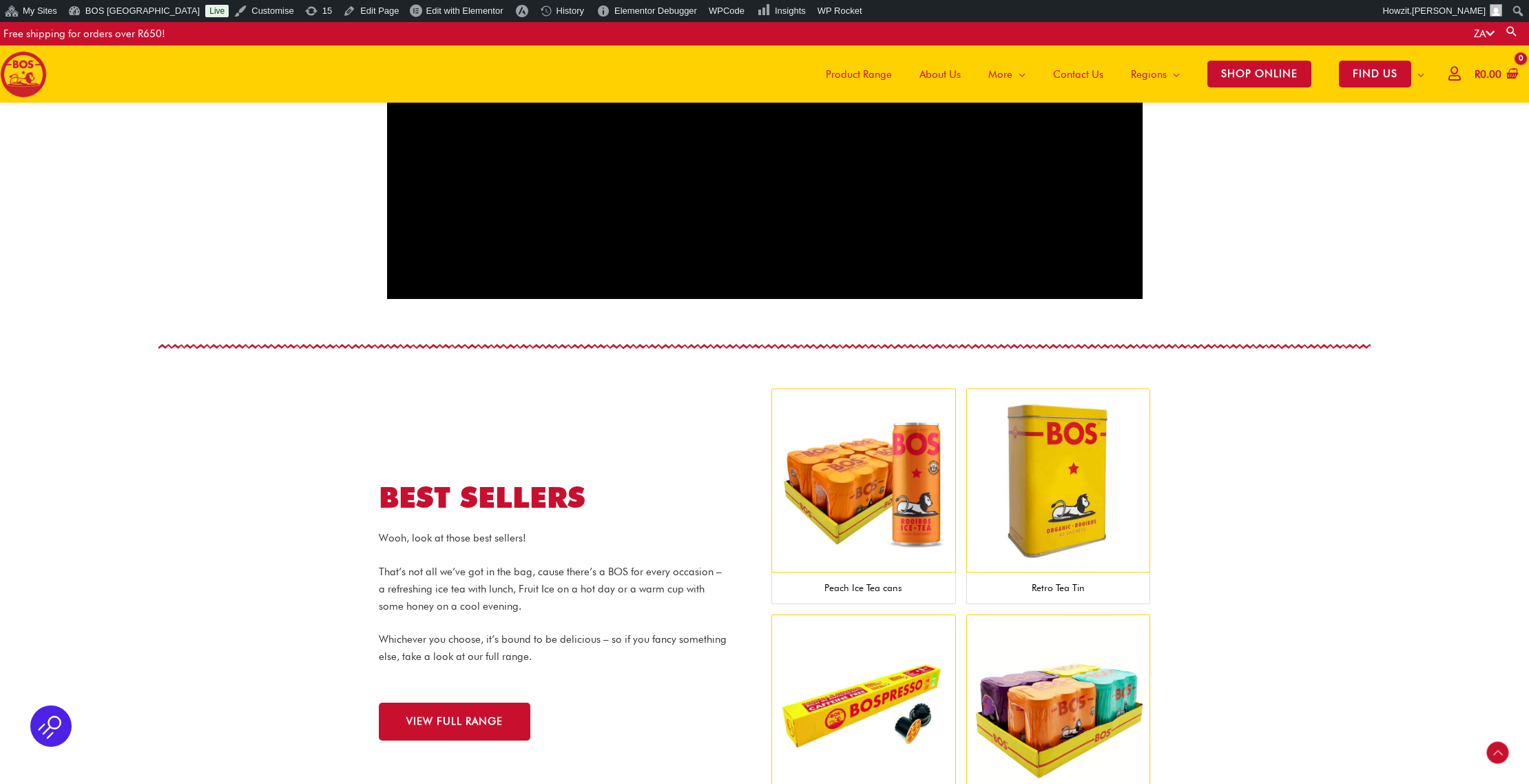
scroll to position [1301, 0]
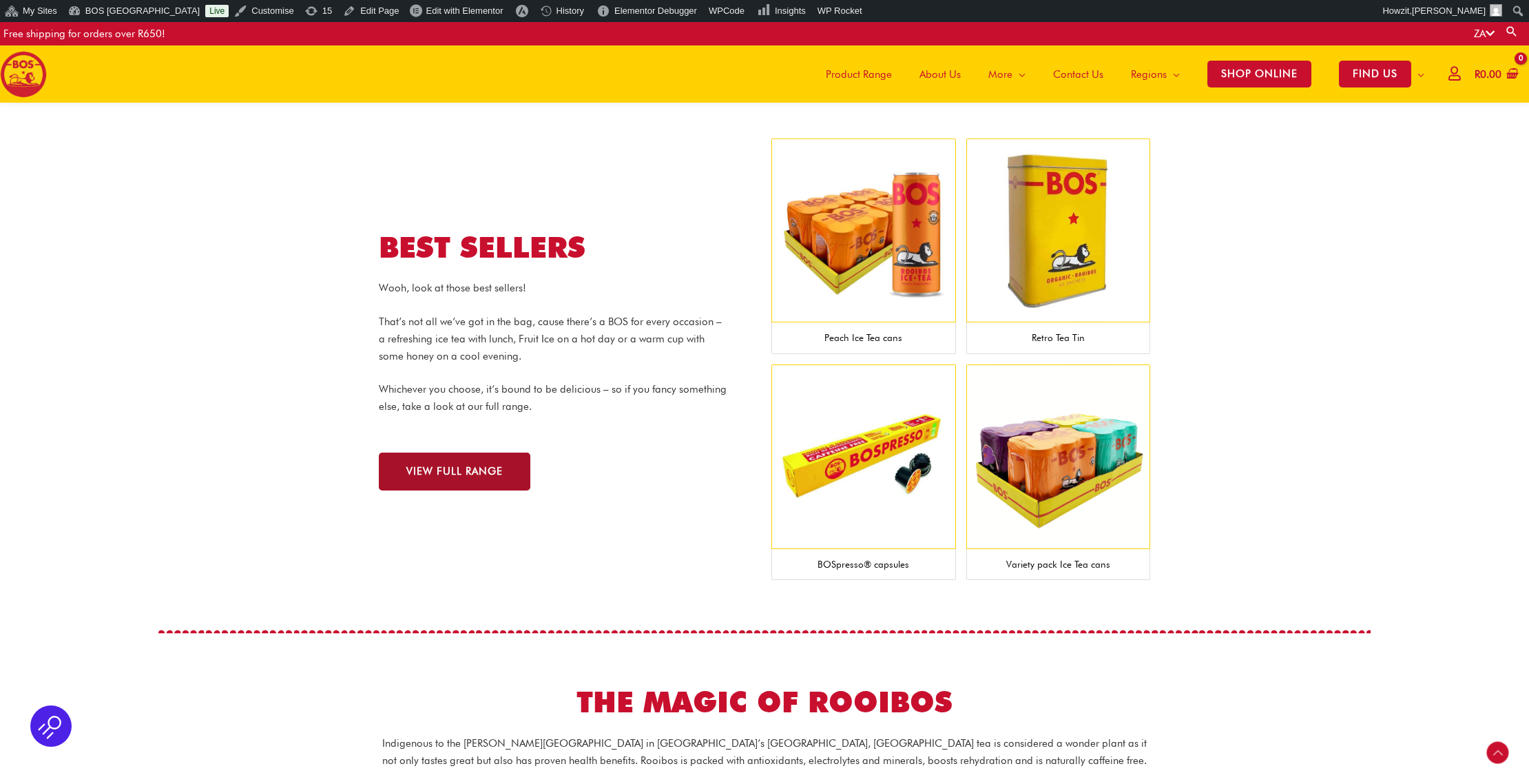
click at [467, 466] on span "VIEW FULL RANGE" at bounding box center [454, 471] width 96 height 10
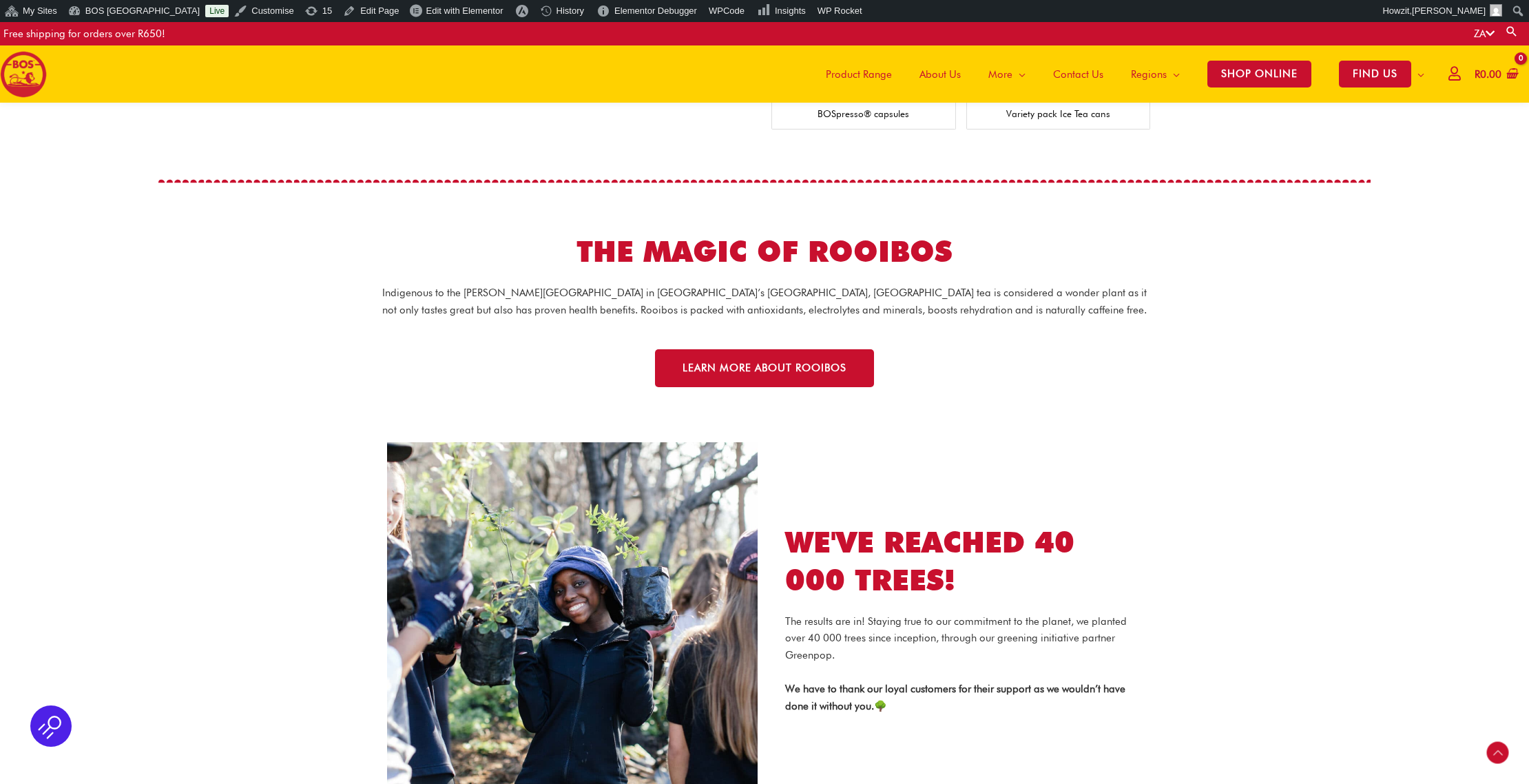
scroll to position [1749, 0]
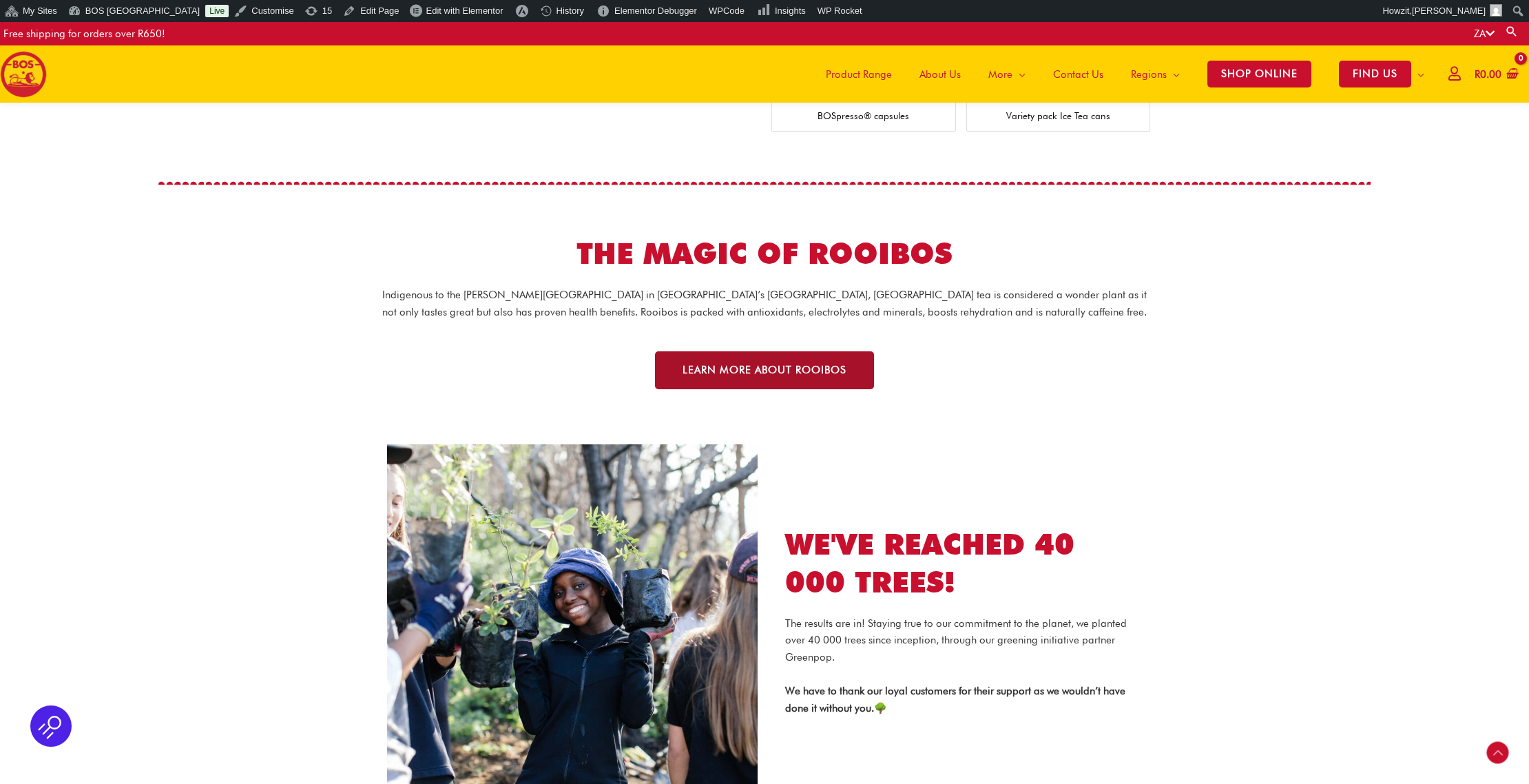
click at [826, 365] on span "LEARN MORE ABOUT ROOIBOS" at bounding box center [765, 370] width 164 height 10
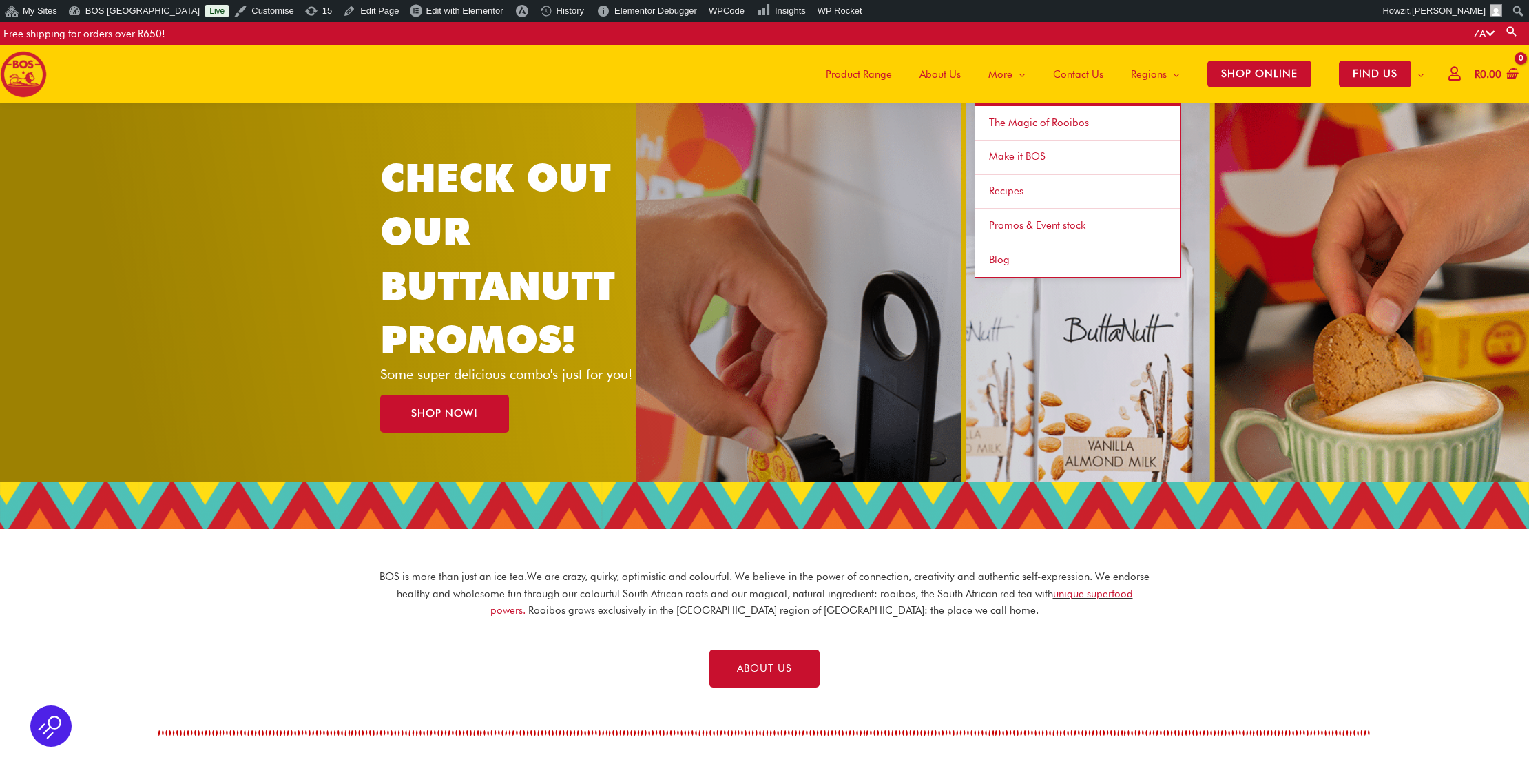
scroll to position [7, 0]
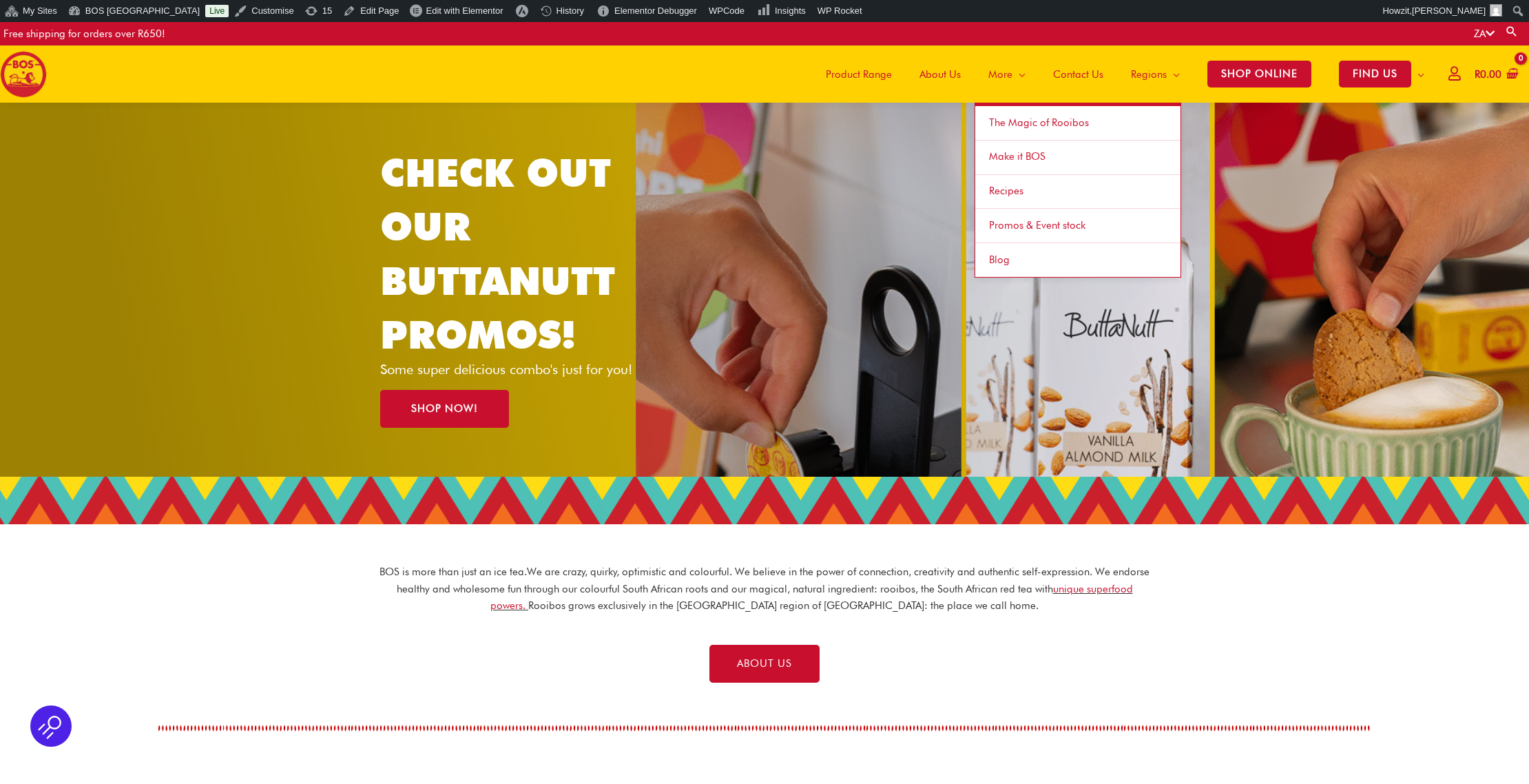
click at [999, 120] on span "The Magic of Rooibos" at bounding box center [1038, 122] width 99 height 13
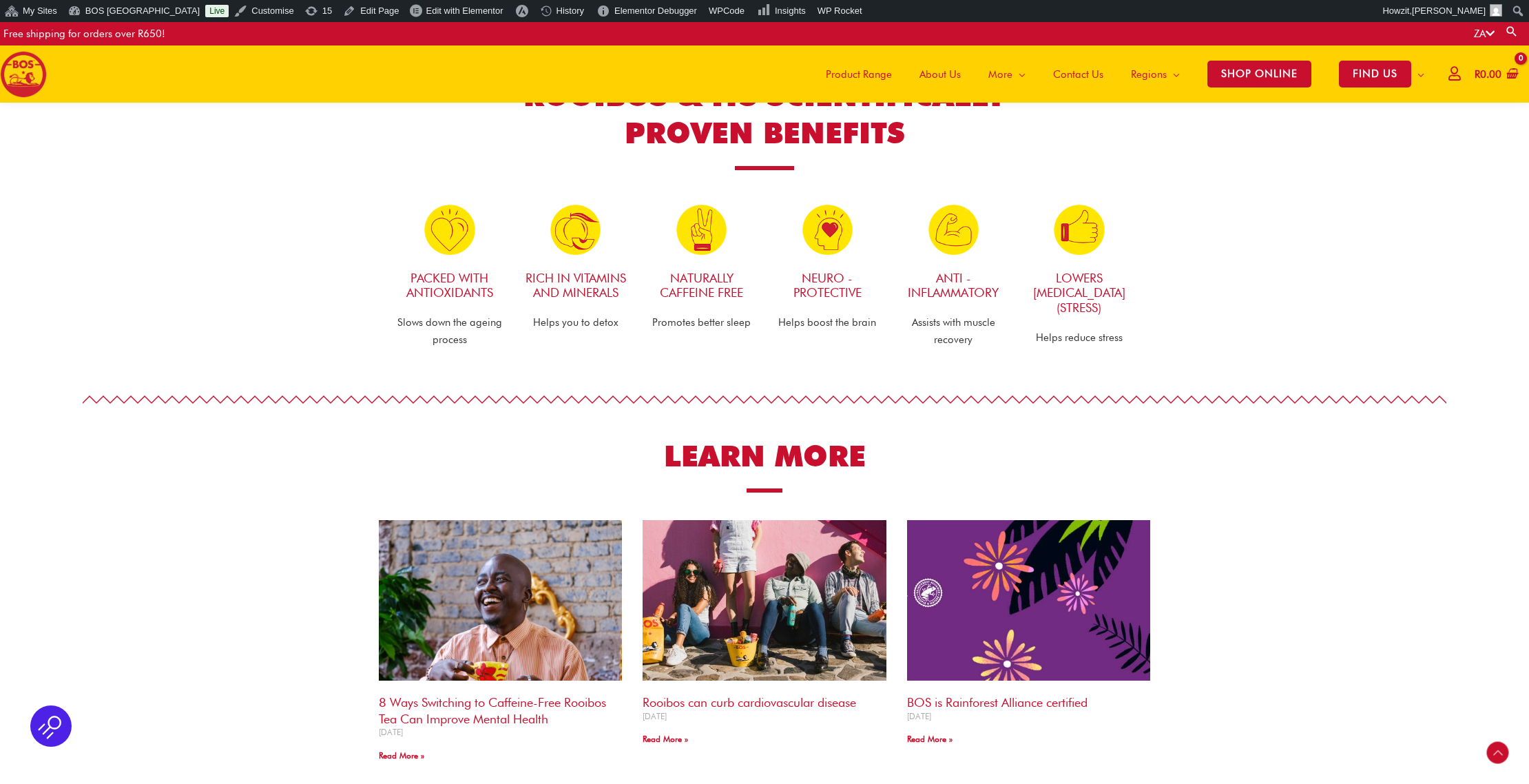
scroll to position [716, 0]
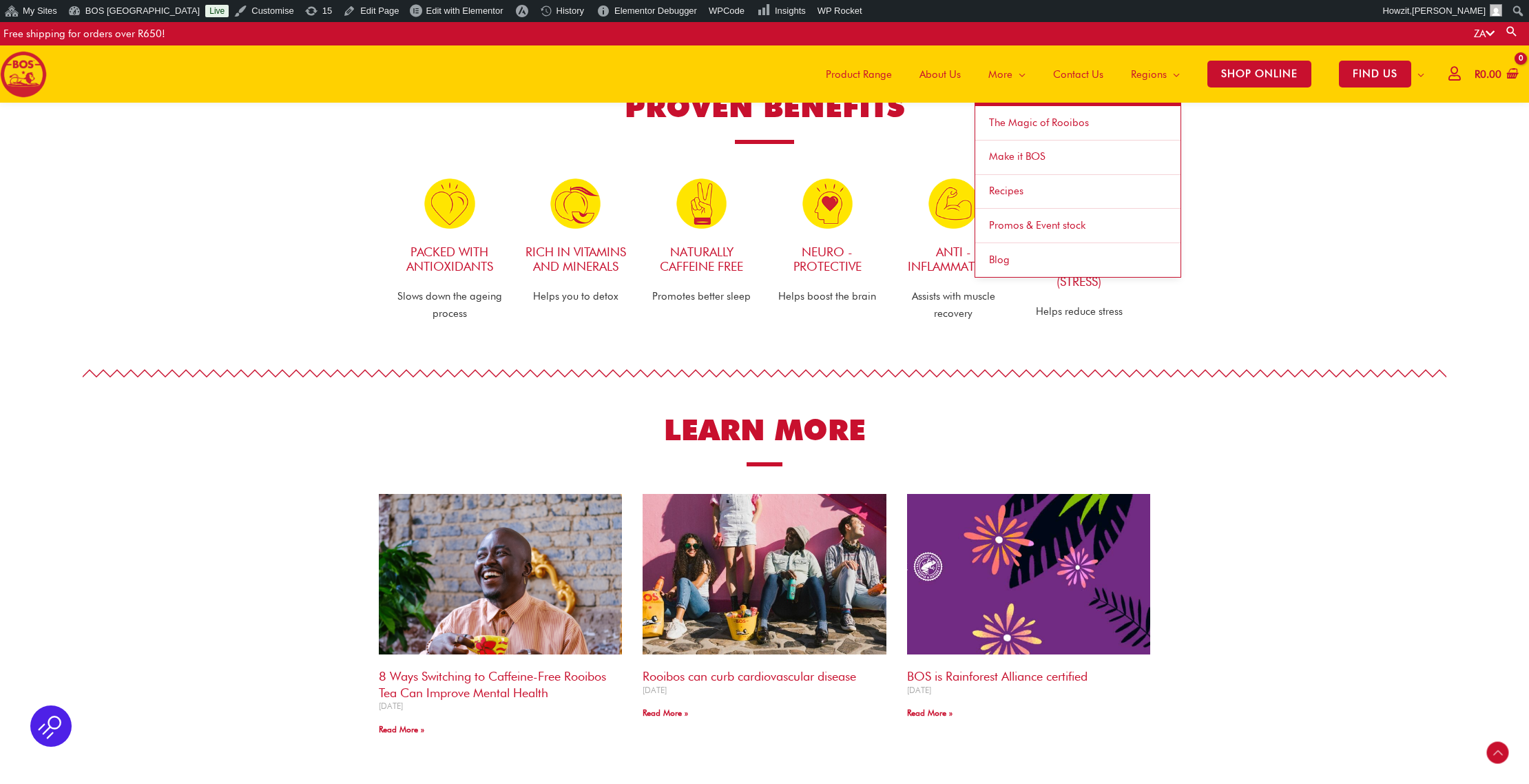
click at [1000, 254] on span "Blog" at bounding box center [999, 259] width 21 height 13
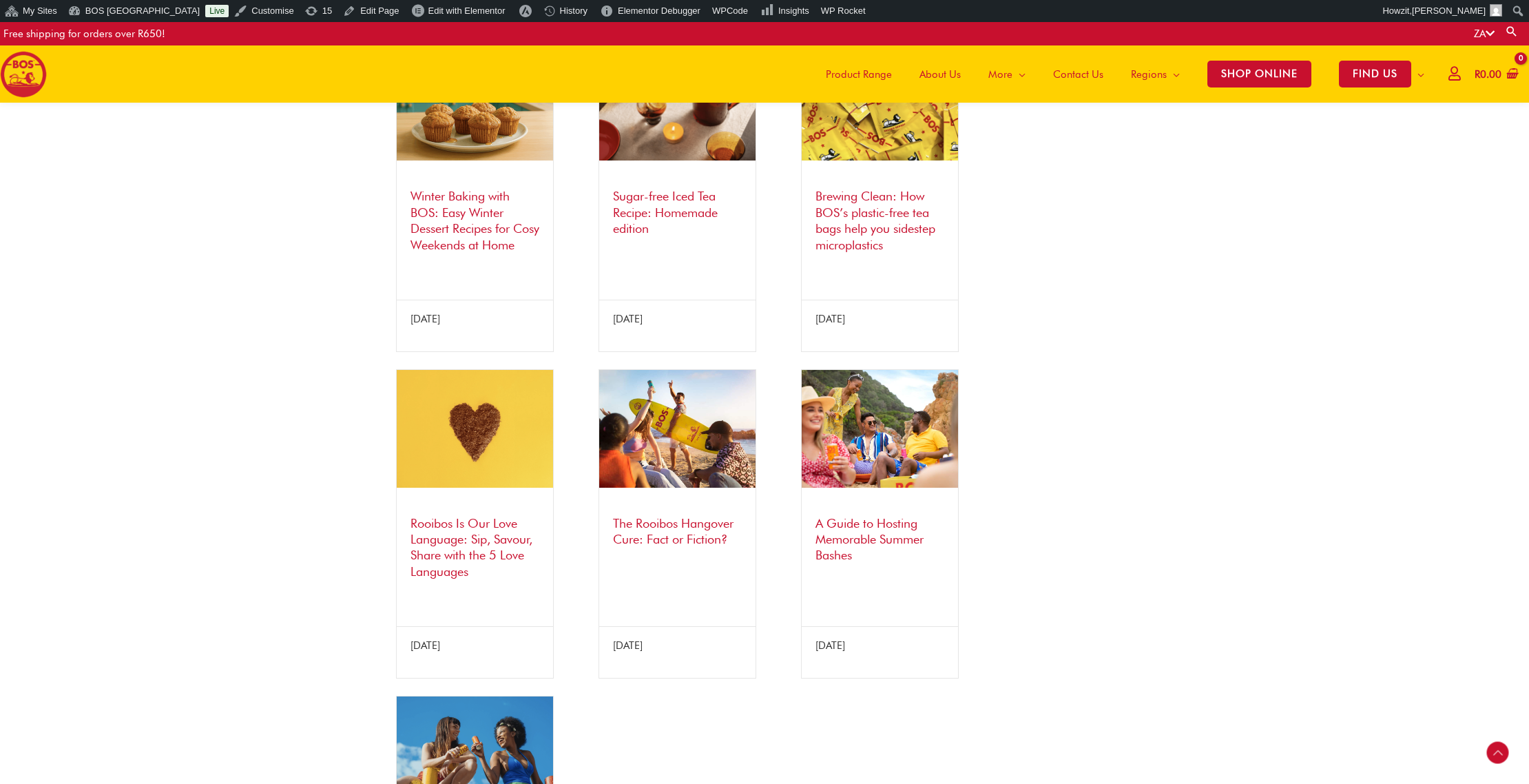
scroll to position [648, 0]
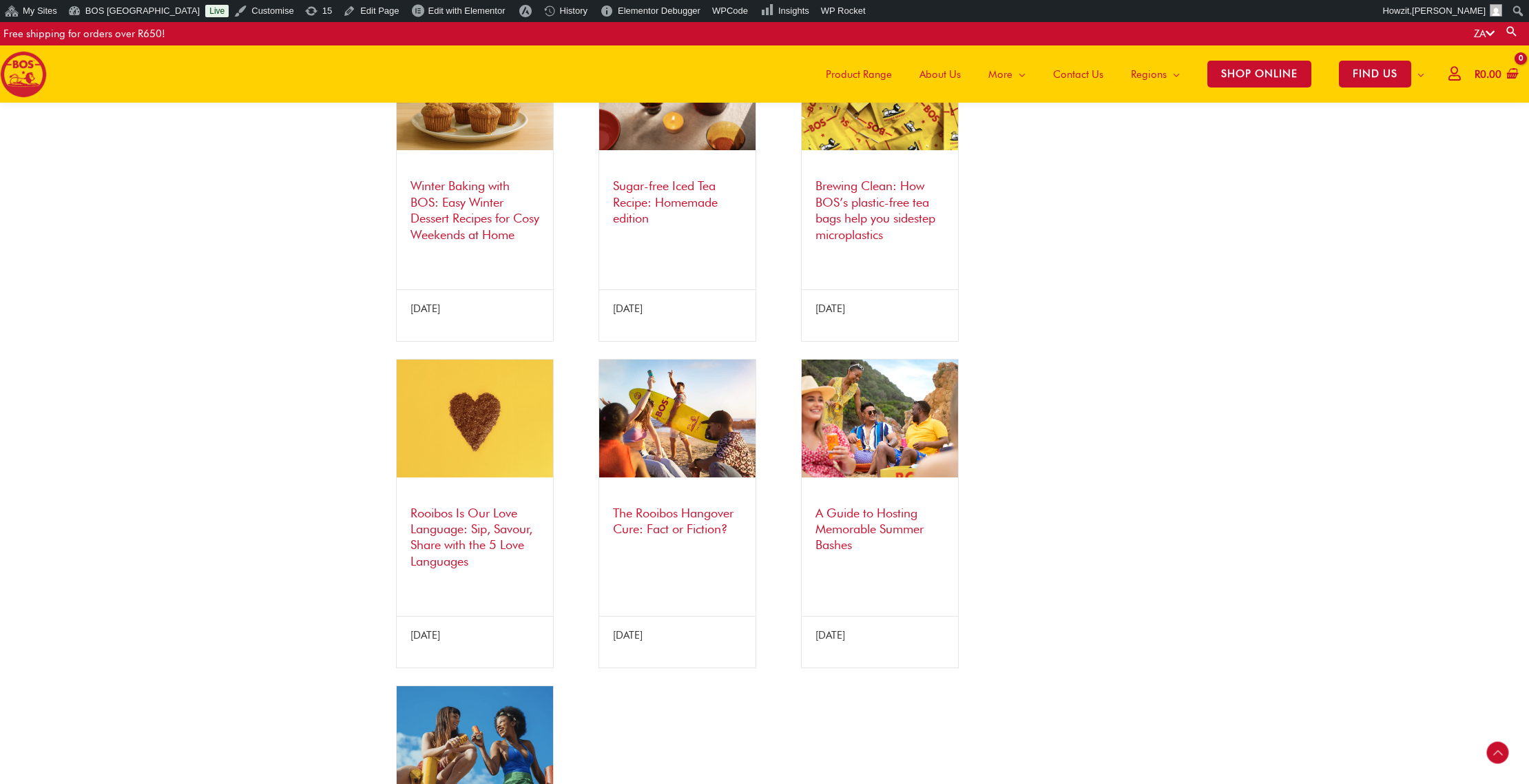
click at [936, 76] on span "About Us" at bounding box center [940, 74] width 41 height 41
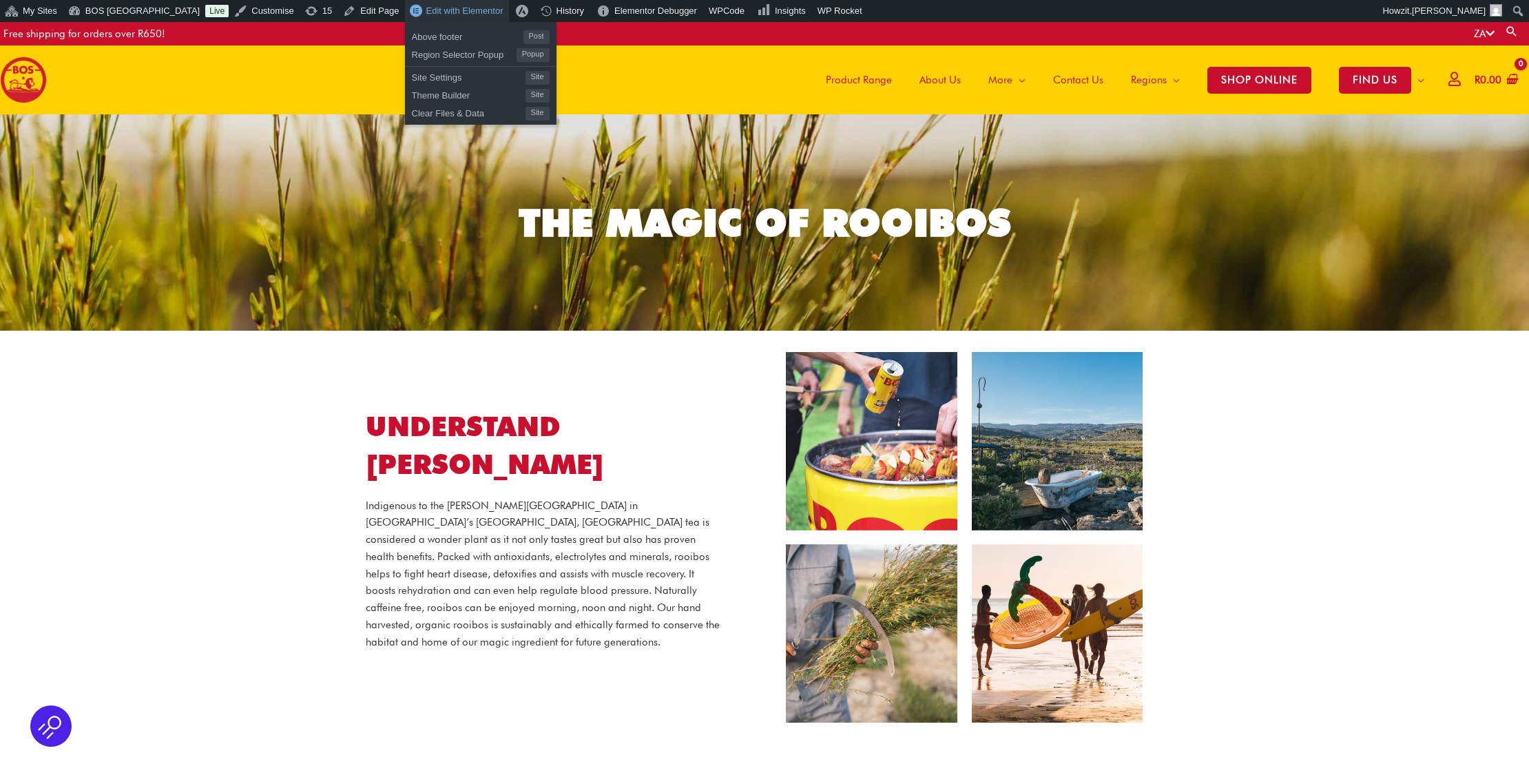
click at [439, 8] on span "Edit with Elementor" at bounding box center [465, 11] width 77 height 10
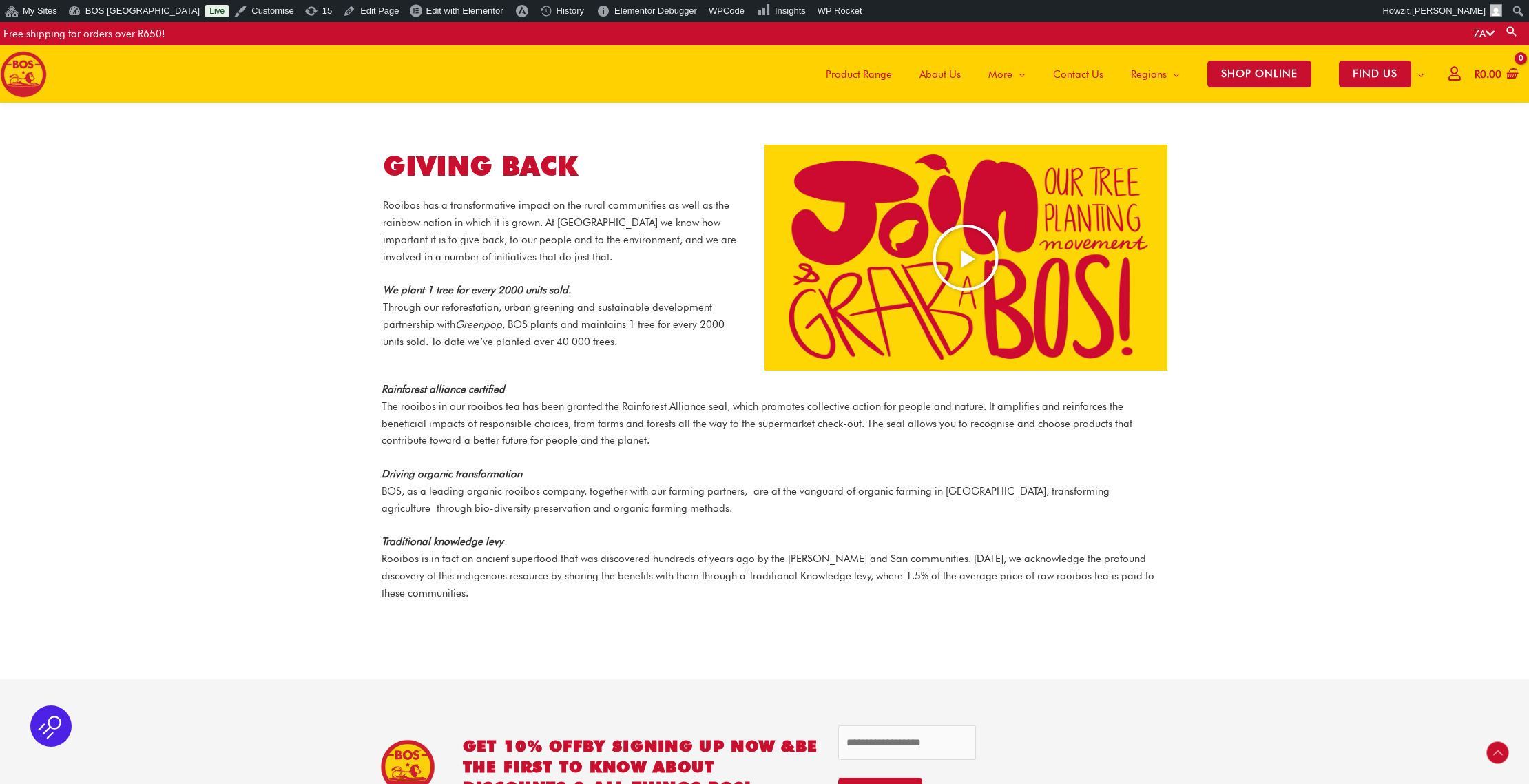
scroll to position [1372, 0]
click at [437, 13] on span "Edit with Elementor" at bounding box center [465, 11] width 77 height 10
